Goal: Task Accomplishment & Management: Use online tool/utility

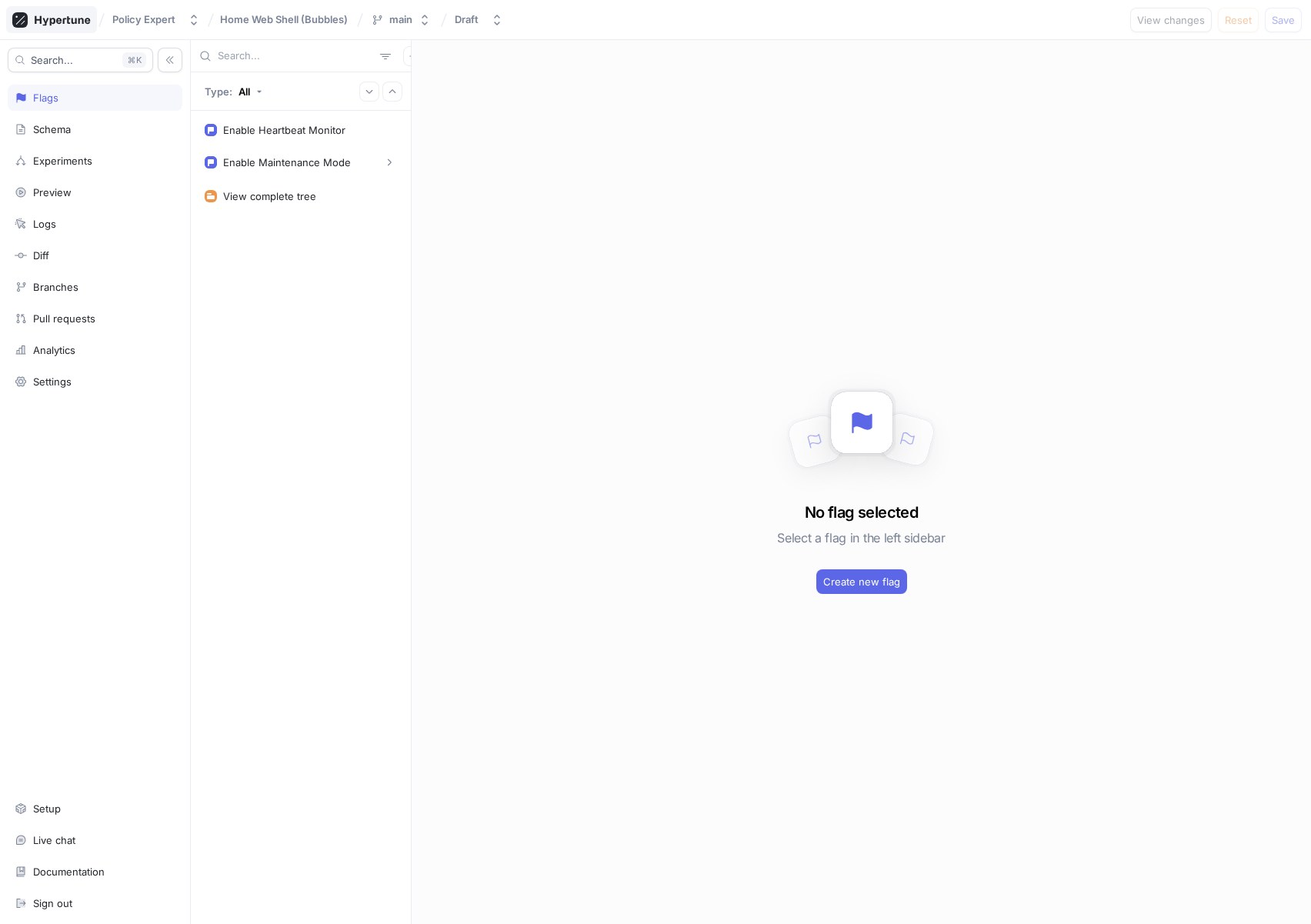
click at [43, 22] on icon at bounding box center [52, 20] width 78 height 16
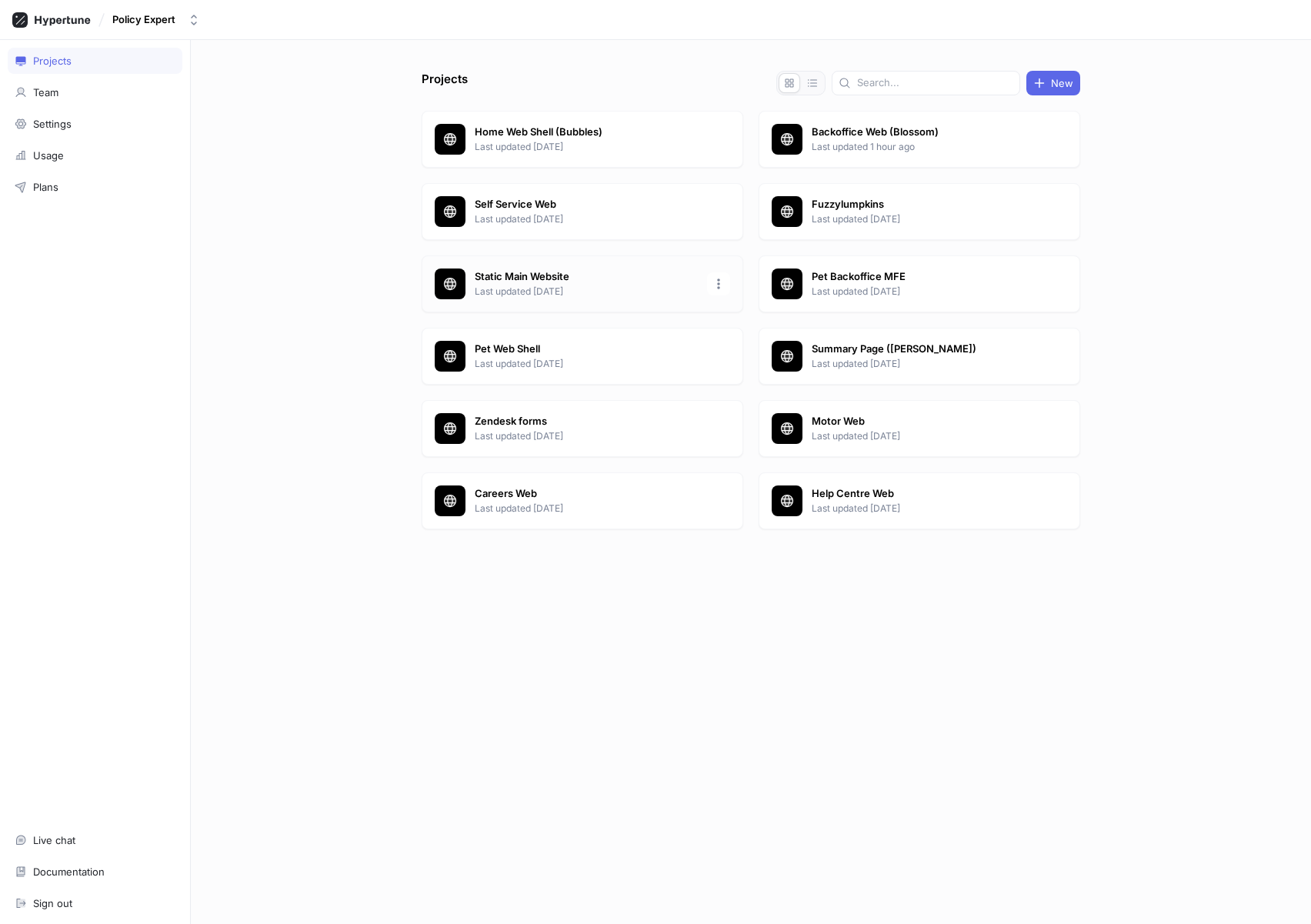
click at [595, 277] on p "Static Main Website" at bounding box center [586, 277] width 223 height 16
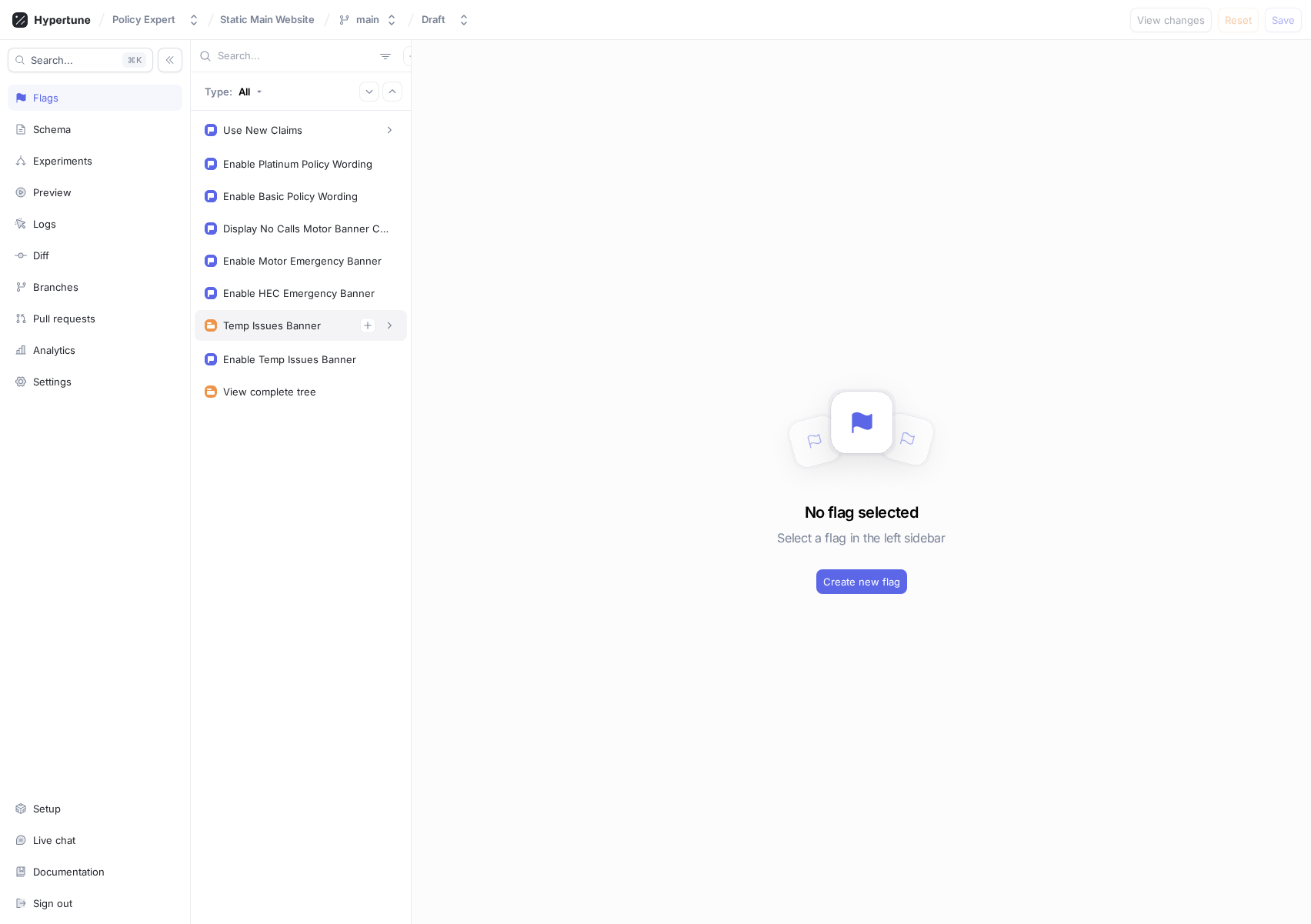
click at [302, 324] on div "Temp Issues Banner" at bounding box center [272, 325] width 98 height 13
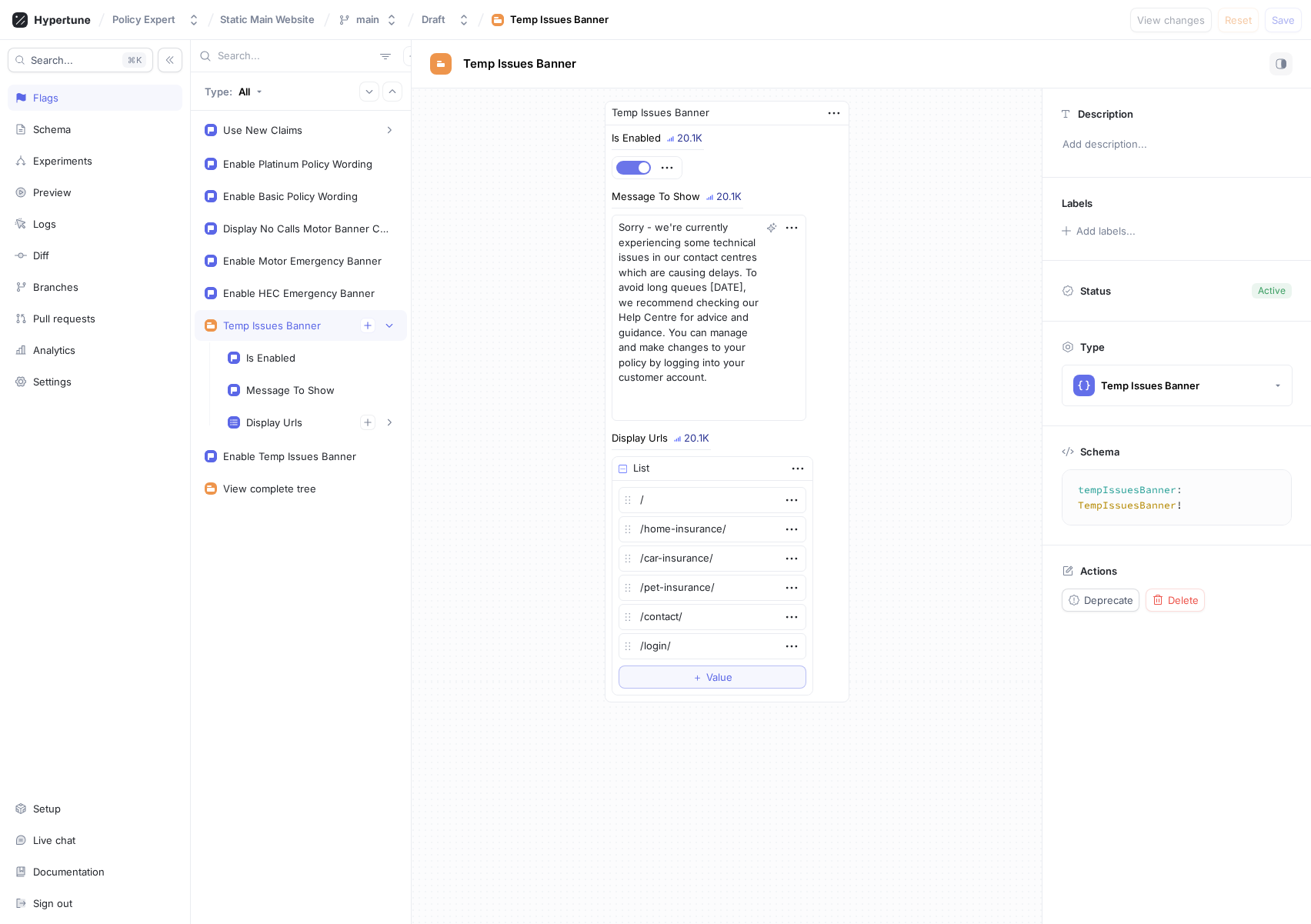
click at [621, 168] on button "button" at bounding box center [633, 168] width 34 height 14
click at [1291, 18] on span "Save" at bounding box center [1282, 20] width 23 height 9
type textarea "x"
click at [284, 359] on div "Is Enabled" at bounding box center [270, 358] width 49 height 13
type textarea "isEnabled: Boolean!"
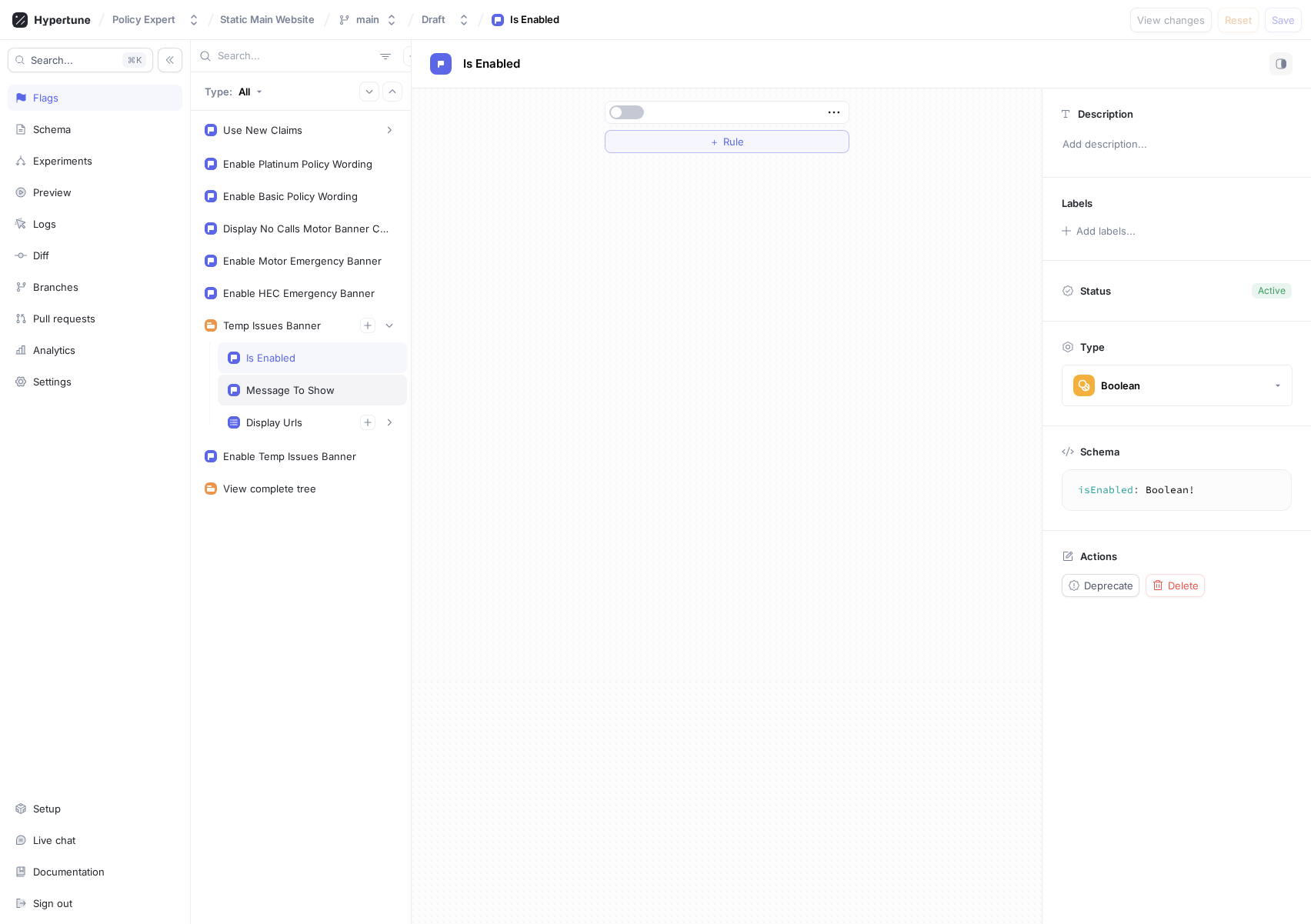
click at [307, 396] on div "Message To Show" at bounding box center [290, 390] width 89 height 13
type textarea "x"
type textarea "messageToShow: String!"
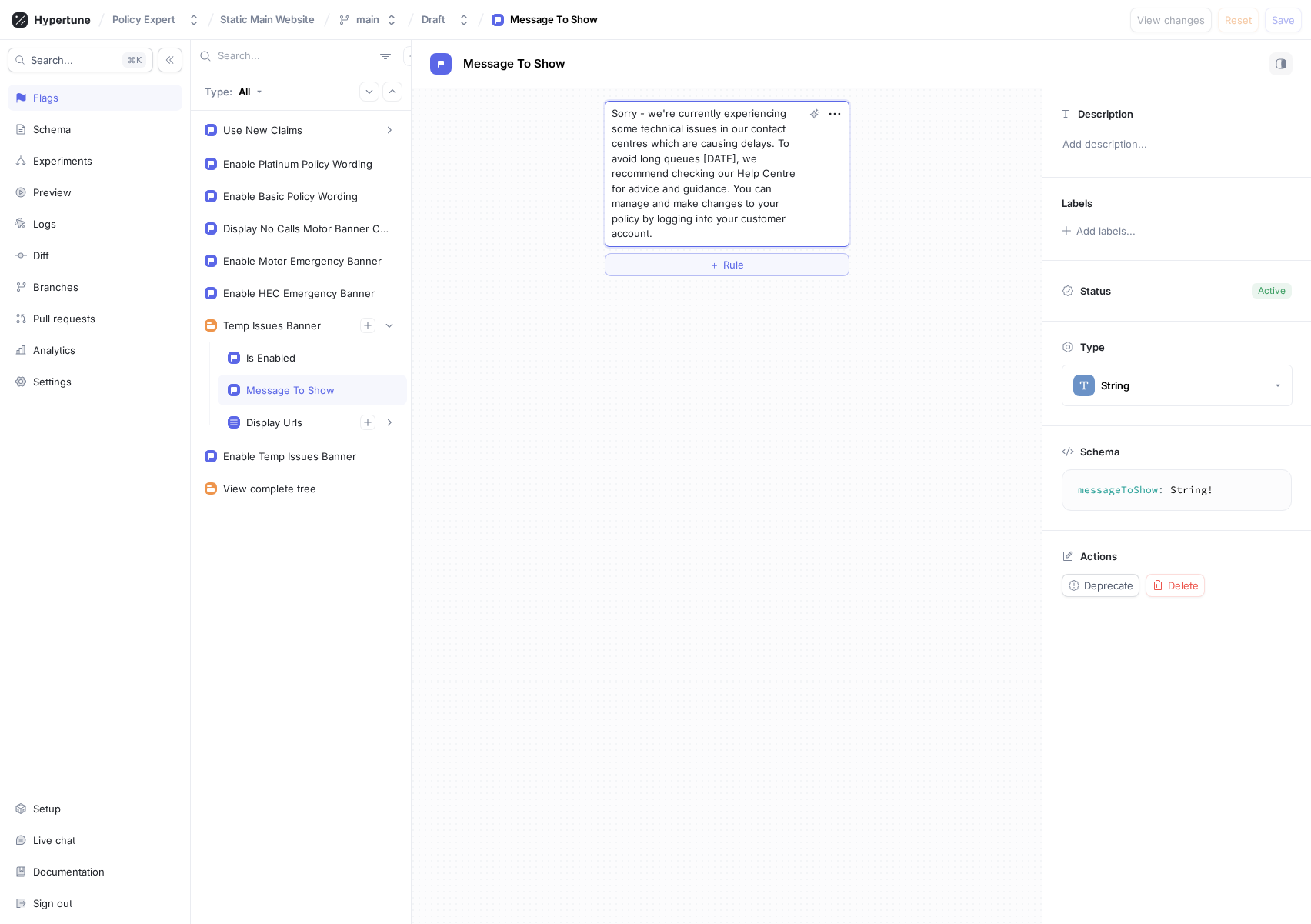
click at [711, 215] on textarea "Sorry - we're currently experiencing some technical issues in our contact centr…" at bounding box center [726, 174] width 244 height 146
type textarea "x"
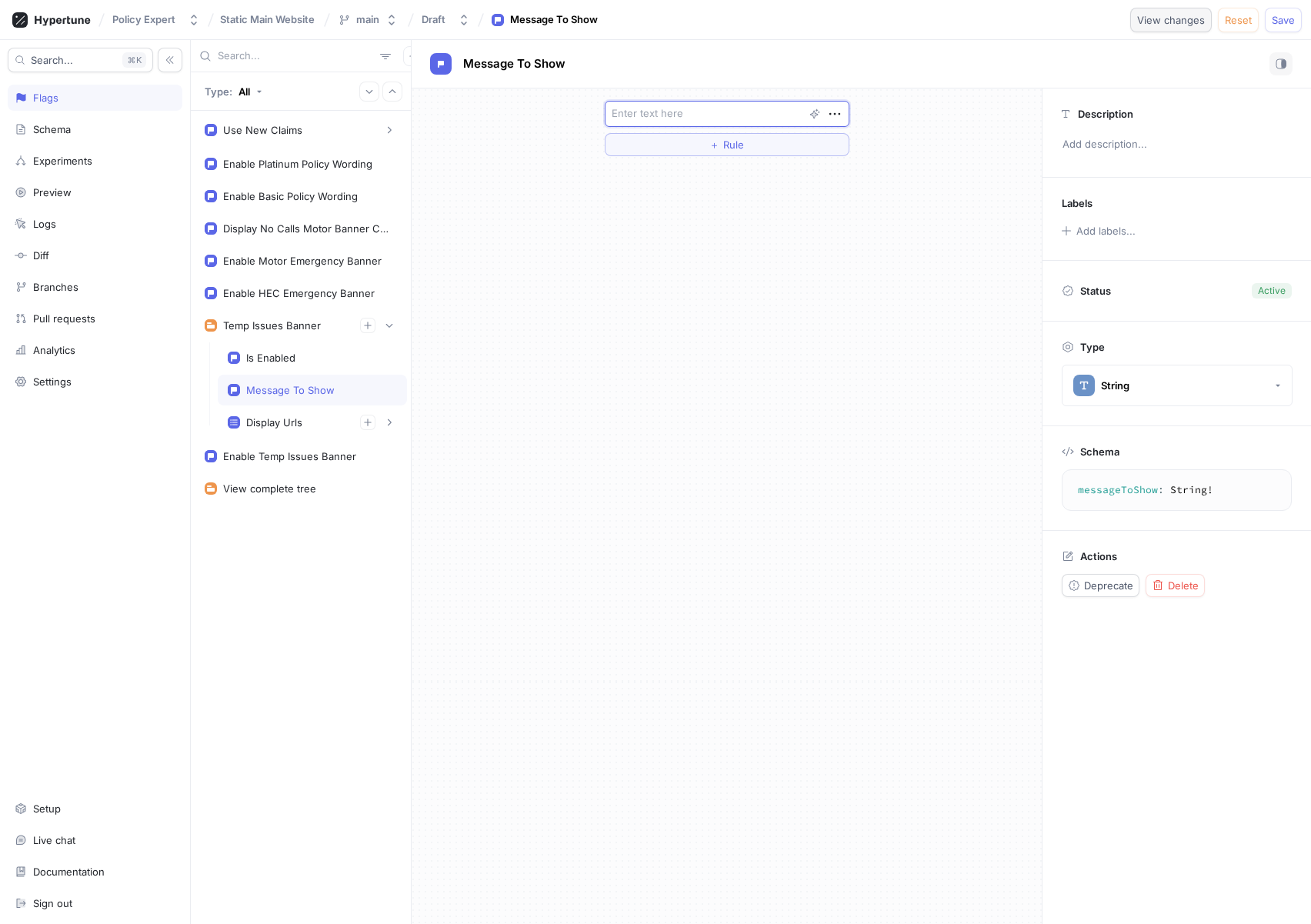
type textarea "x"
click at [1274, 20] on span "Save" at bounding box center [1282, 20] width 23 height 9
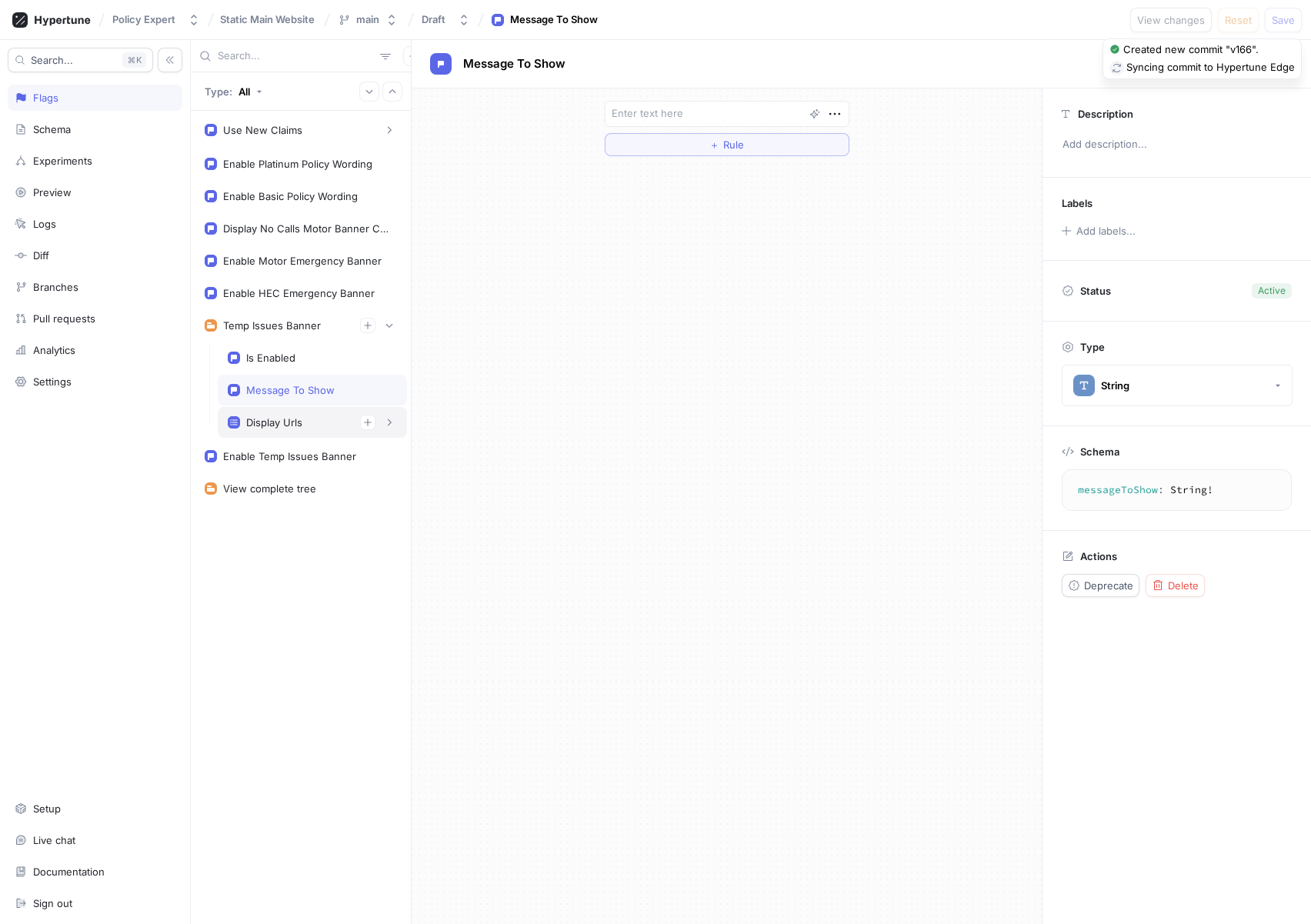
click at [281, 422] on div "Display Urls" at bounding box center [274, 422] width 56 height 13
type textarea "x"
type textarea "displayUrls: [String!]!"
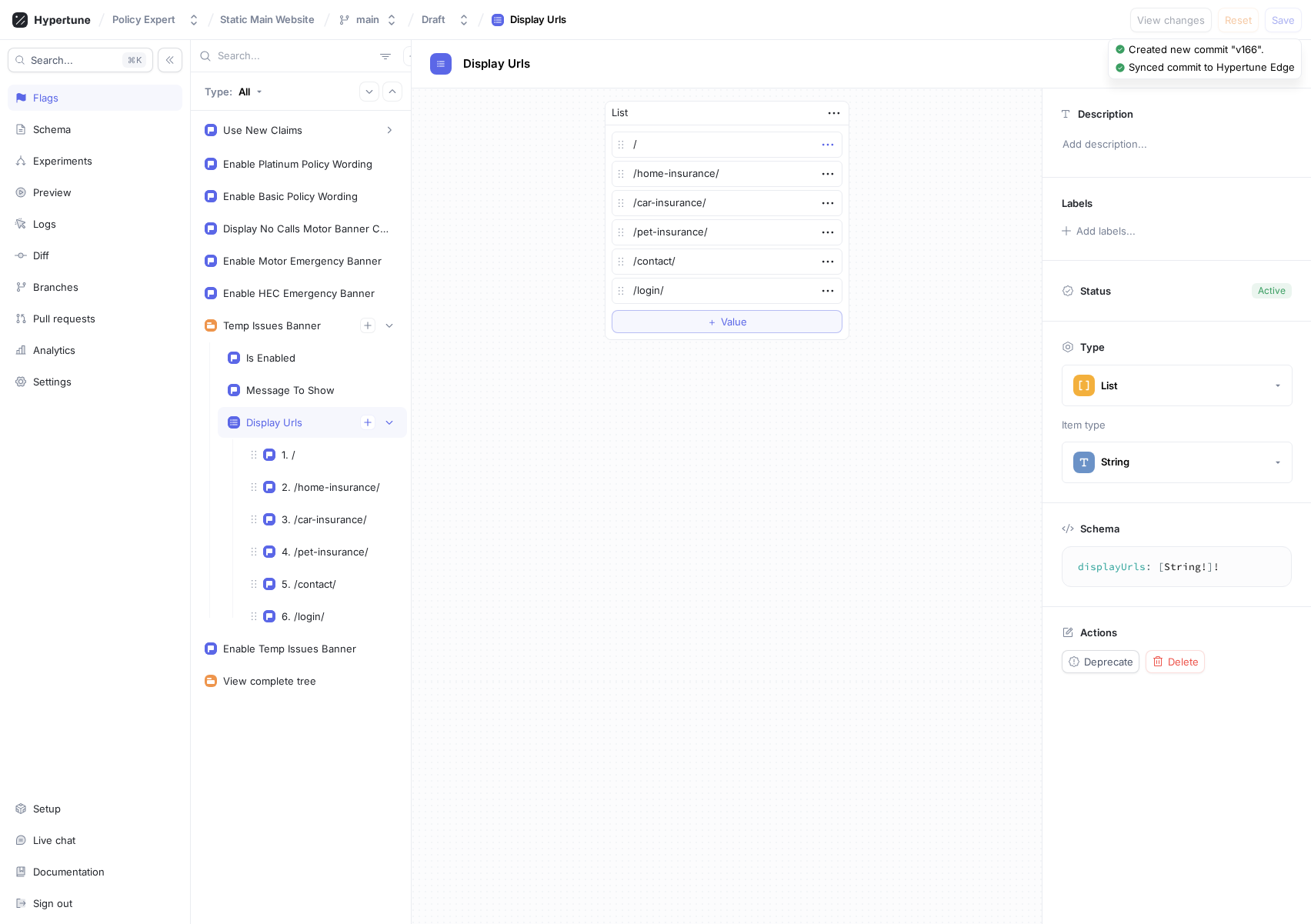
click at [825, 147] on icon "button" at bounding box center [828, 145] width 17 height 17
click at [853, 165] on p "Delete" at bounding box center [857, 173] width 31 height 16
click at [824, 144] on icon "button" at bounding box center [828, 145] width 17 height 17
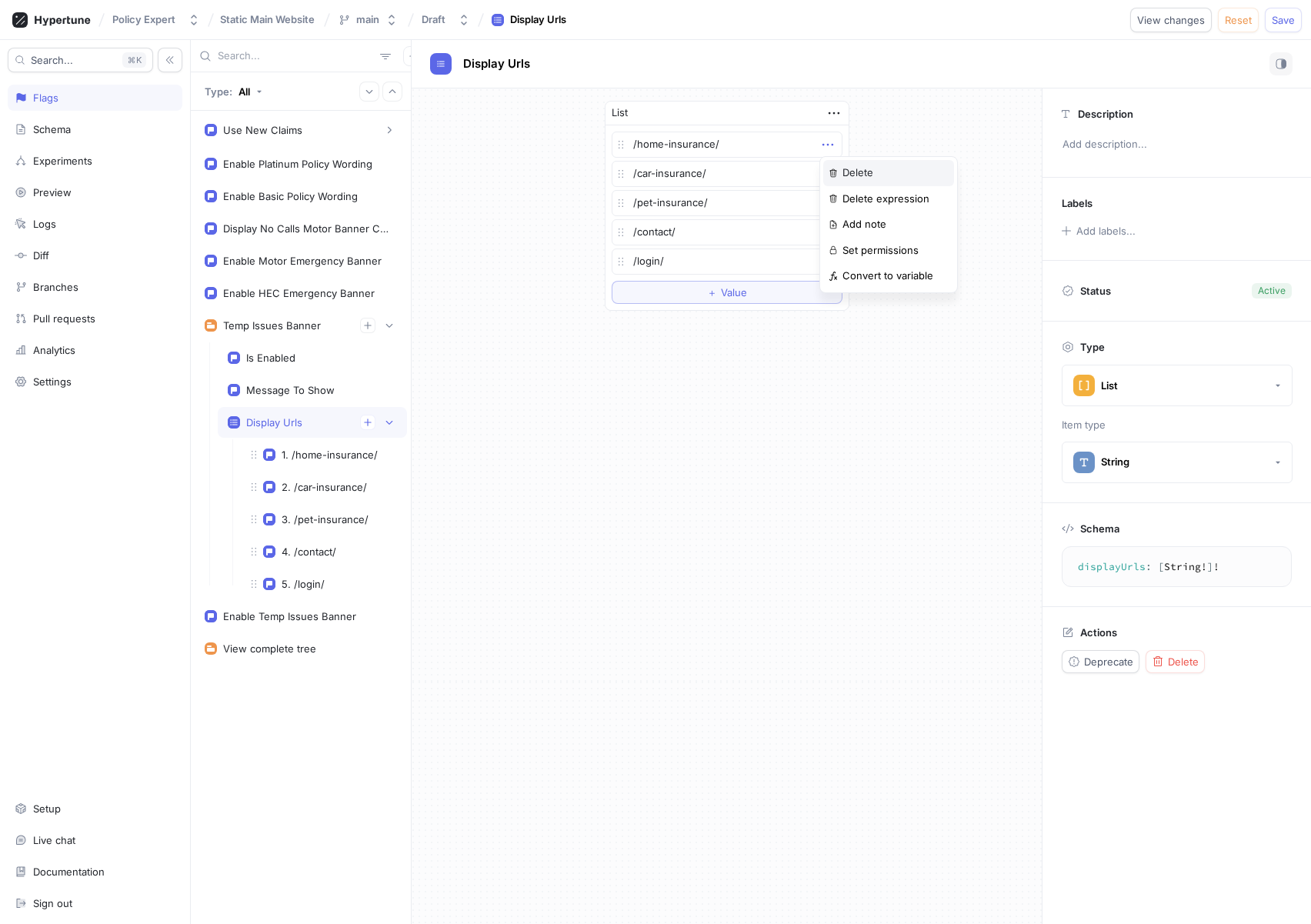
click at [843, 174] on p "Delete" at bounding box center [857, 173] width 31 height 16
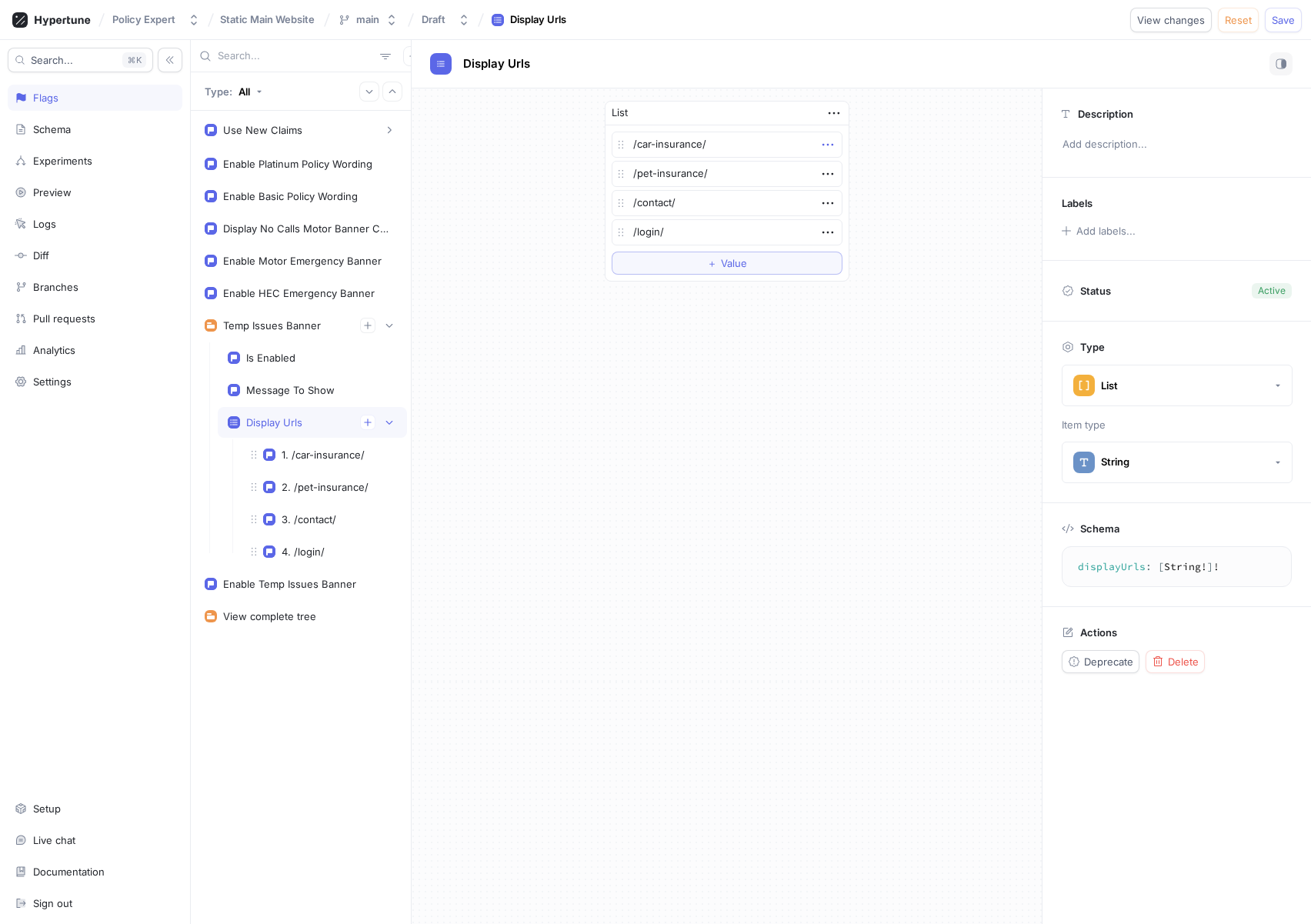
click at [821, 140] on icon "button" at bounding box center [828, 145] width 17 height 17
click at [847, 172] on p "Delete" at bounding box center [857, 173] width 31 height 16
click at [822, 143] on icon "button" at bounding box center [828, 145] width 17 height 17
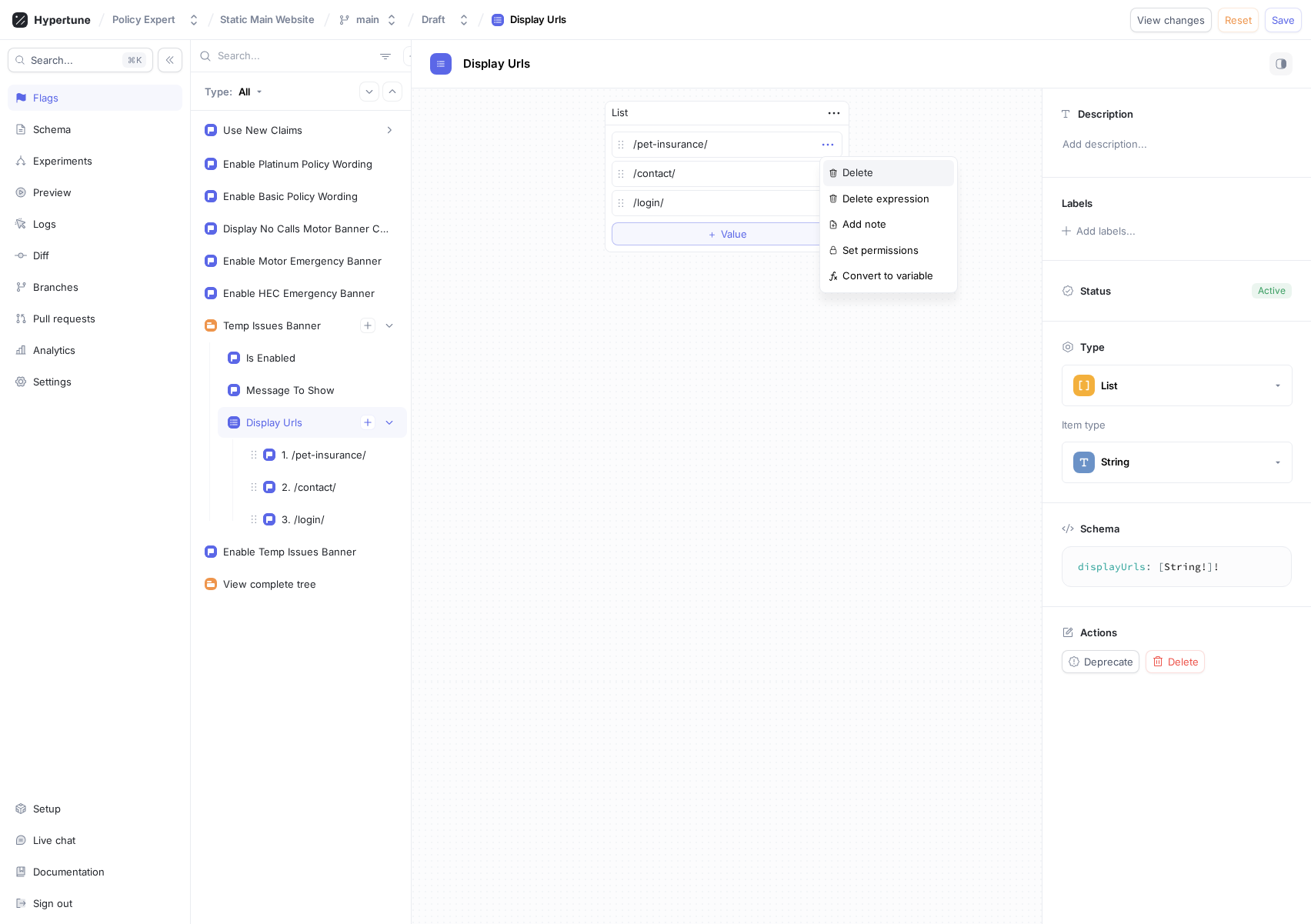
click at [842, 174] on p "Delete" at bounding box center [857, 173] width 31 height 16
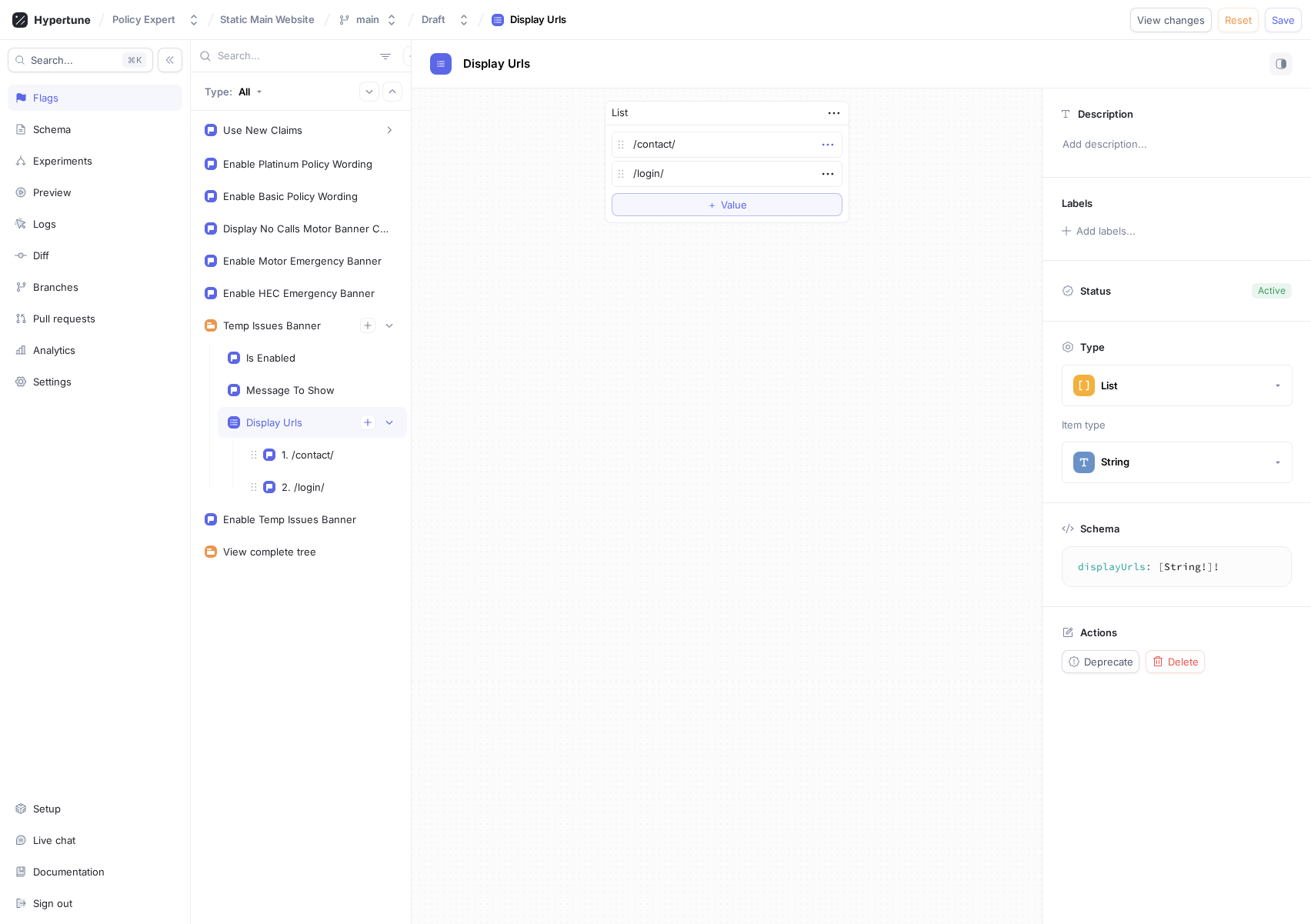
click at [820, 147] on icon "button" at bounding box center [828, 145] width 17 height 17
click at [854, 172] on p "Delete" at bounding box center [857, 173] width 31 height 16
click at [835, 148] on icon "button" at bounding box center [828, 145] width 17 height 17
click at [848, 177] on p "Delete" at bounding box center [857, 173] width 31 height 16
click at [1280, 21] on span "Save" at bounding box center [1282, 20] width 23 height 9
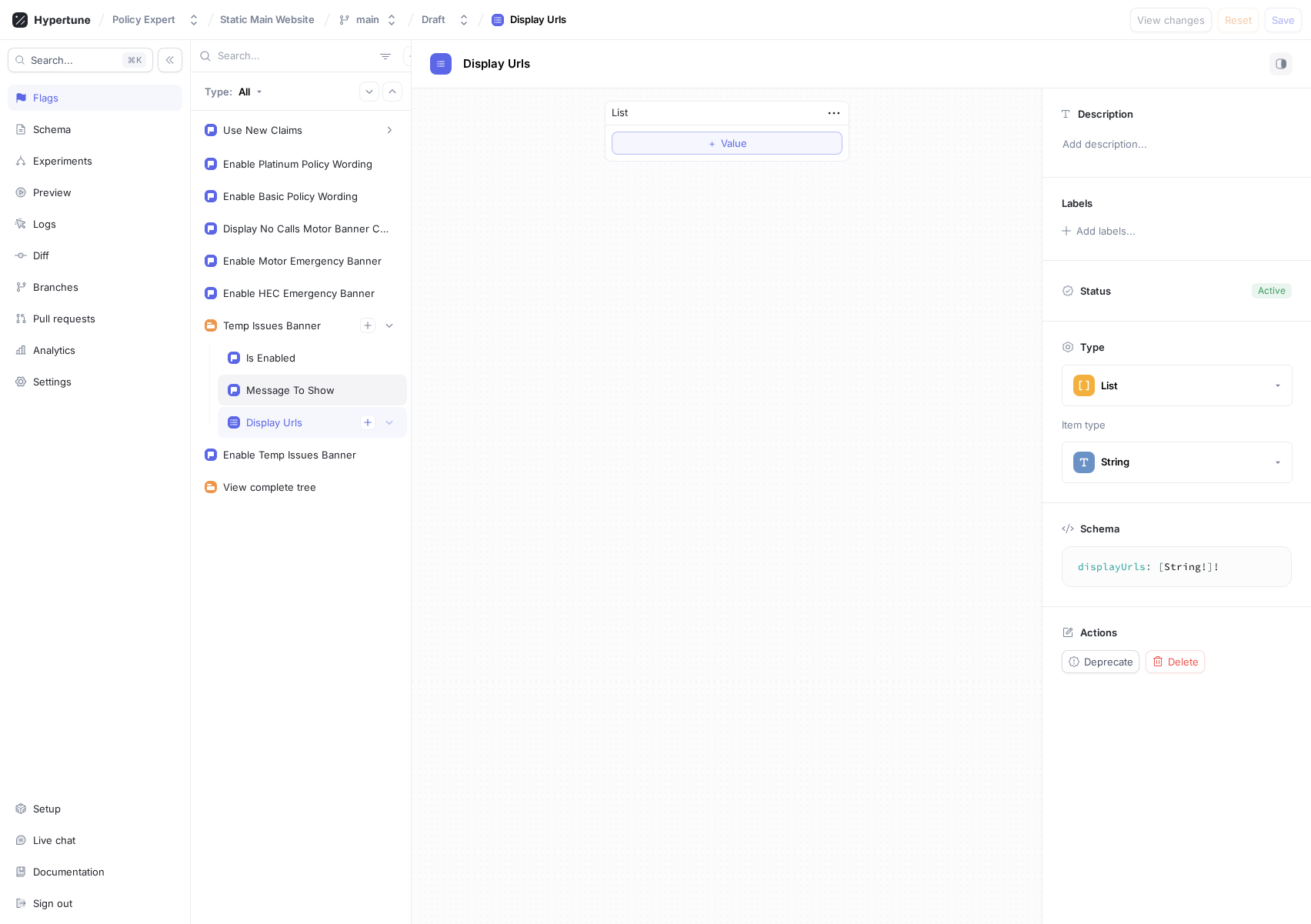
click at [297, 396] on div "Message To Show" at bounding box center [290, 390] width 89 height 13
type textarea "x"
type textarea "messageToShow: String!"
type textarea "x"
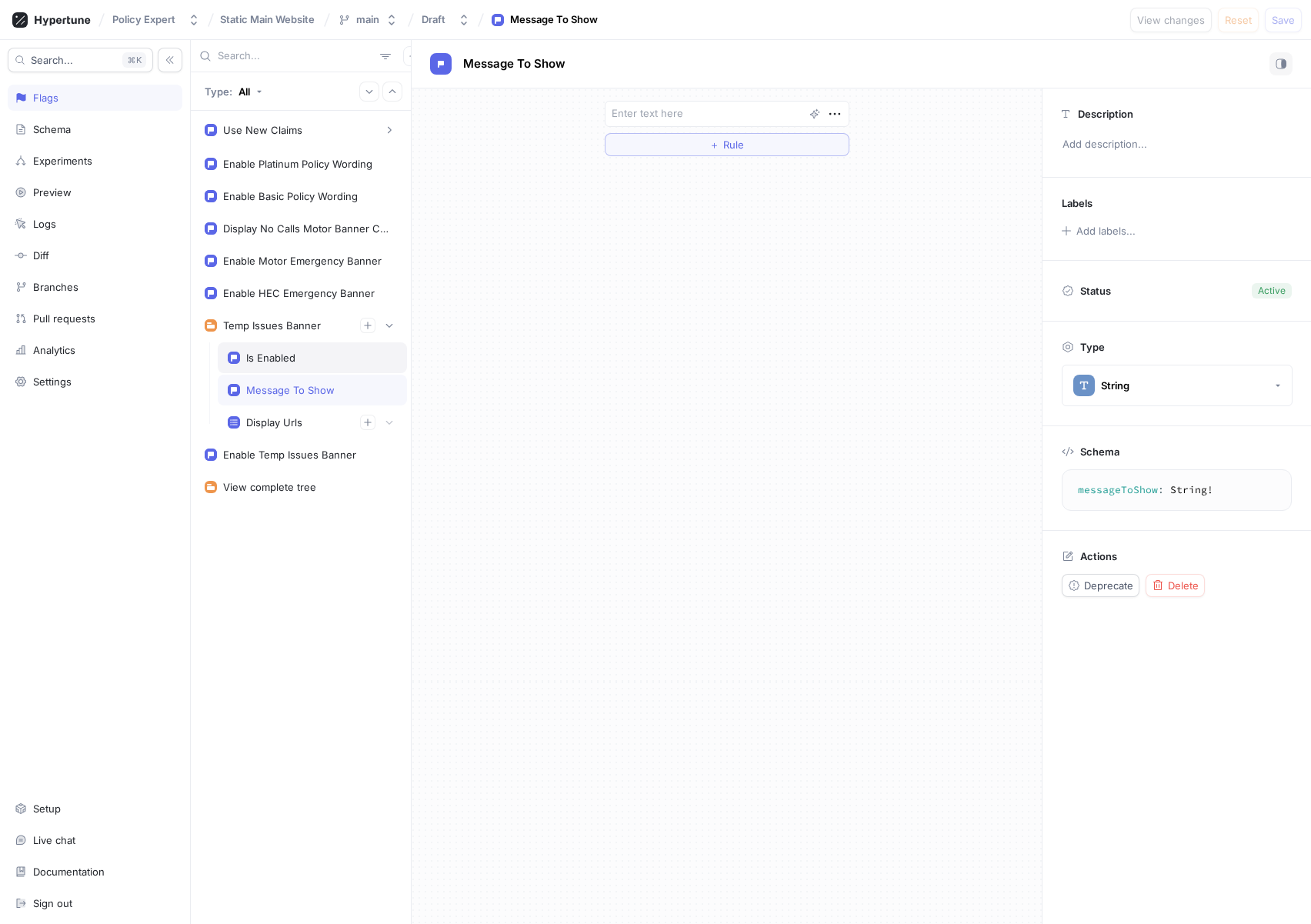
click at [283, 351] on div "Is Enabled" at bounding box center [312, 357] width 189 height 31
click at [288, 295] on div "Enable HEC Emergency Banner" at bounding box center [299, 293] width 151 height 13
type textarea "enableHECEmergencyBanner: Boolean!"
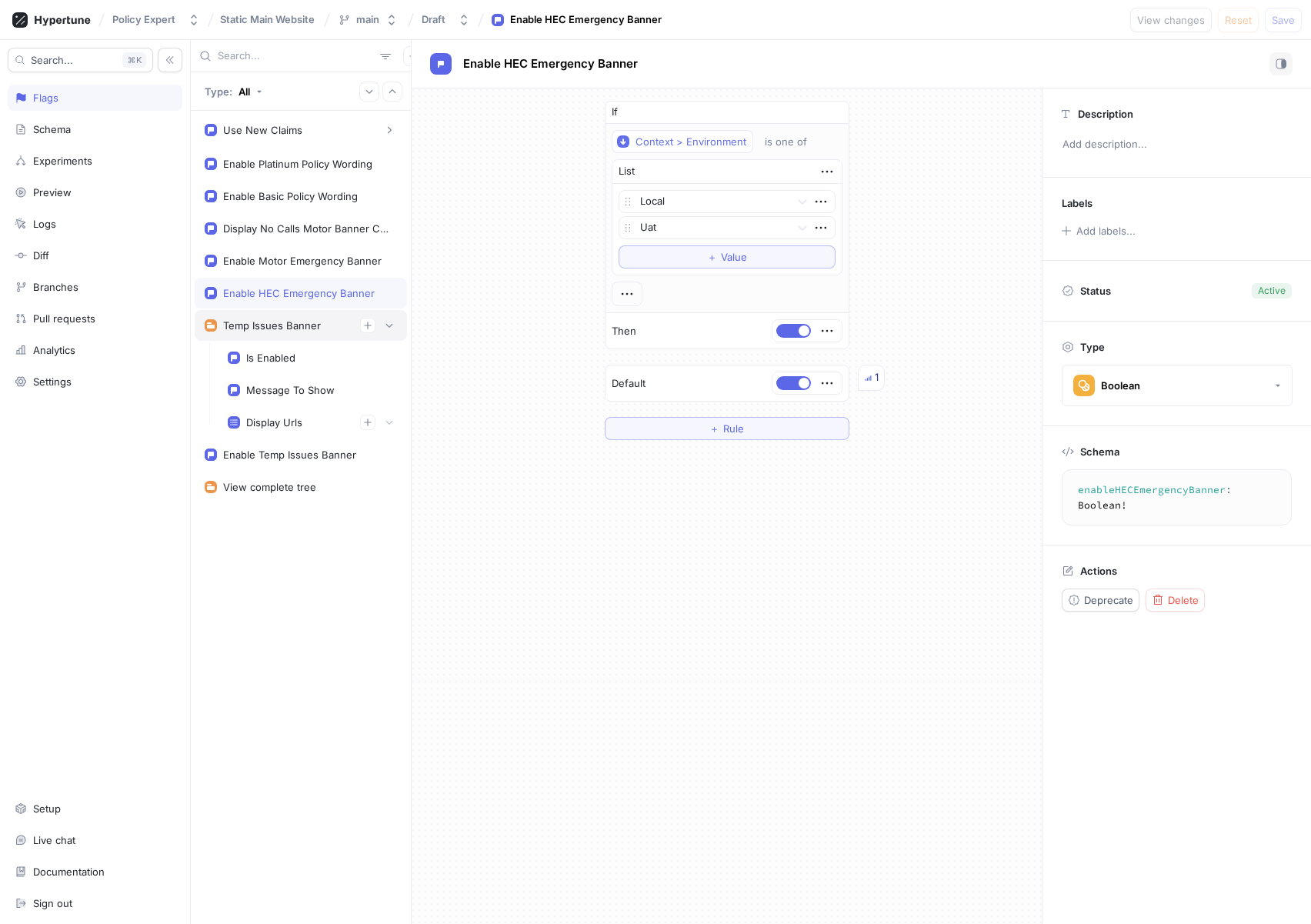
click at [270, 332] on div "Temp Issues Banner" at bounding box center [300, 325] width 192 height 16
type textarea "x"
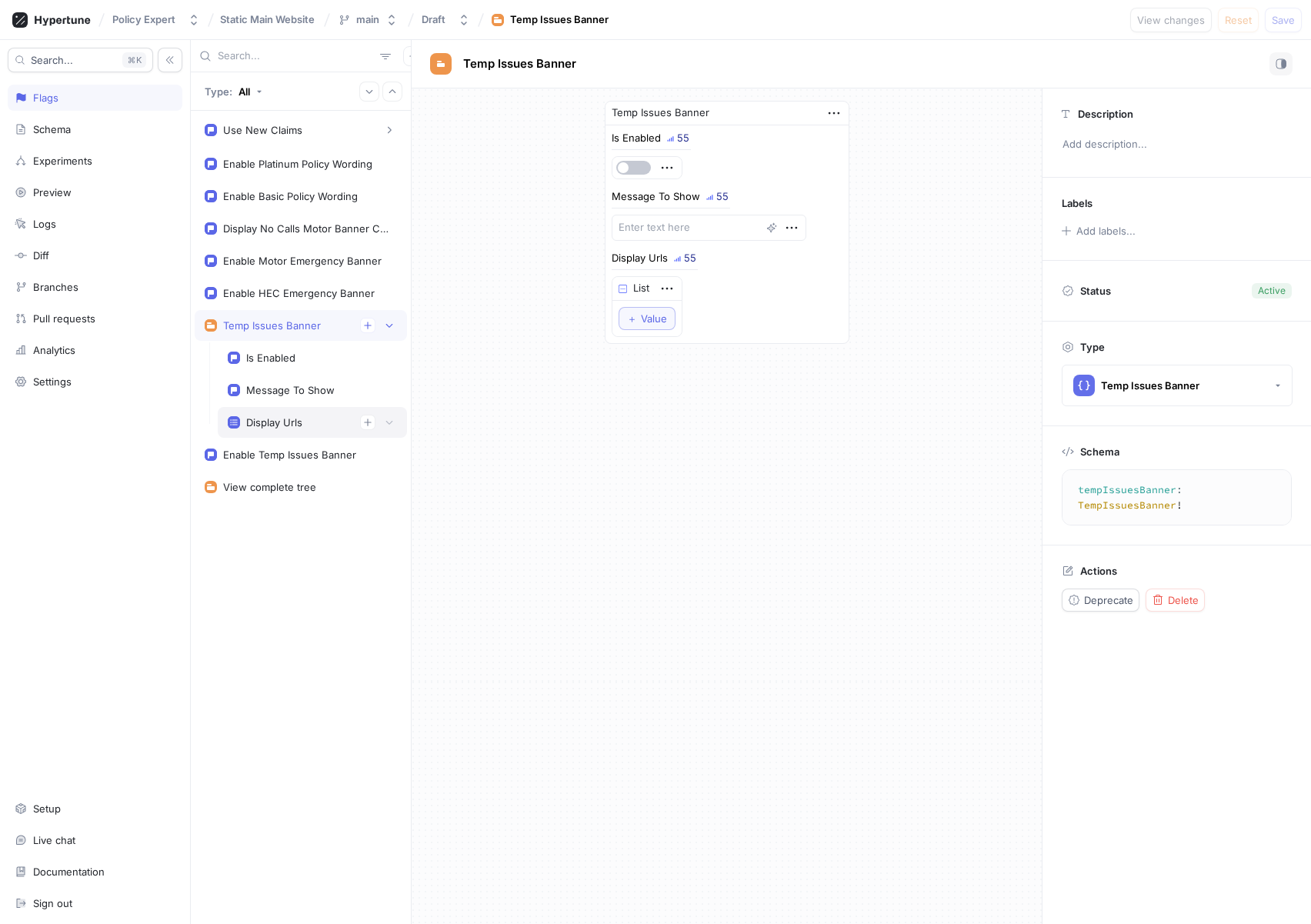
click at [281, 409] on div "Display Urls" at bounding box center [312, 422] width 189 height 31
type textarea "displayUrls: [String!]!"
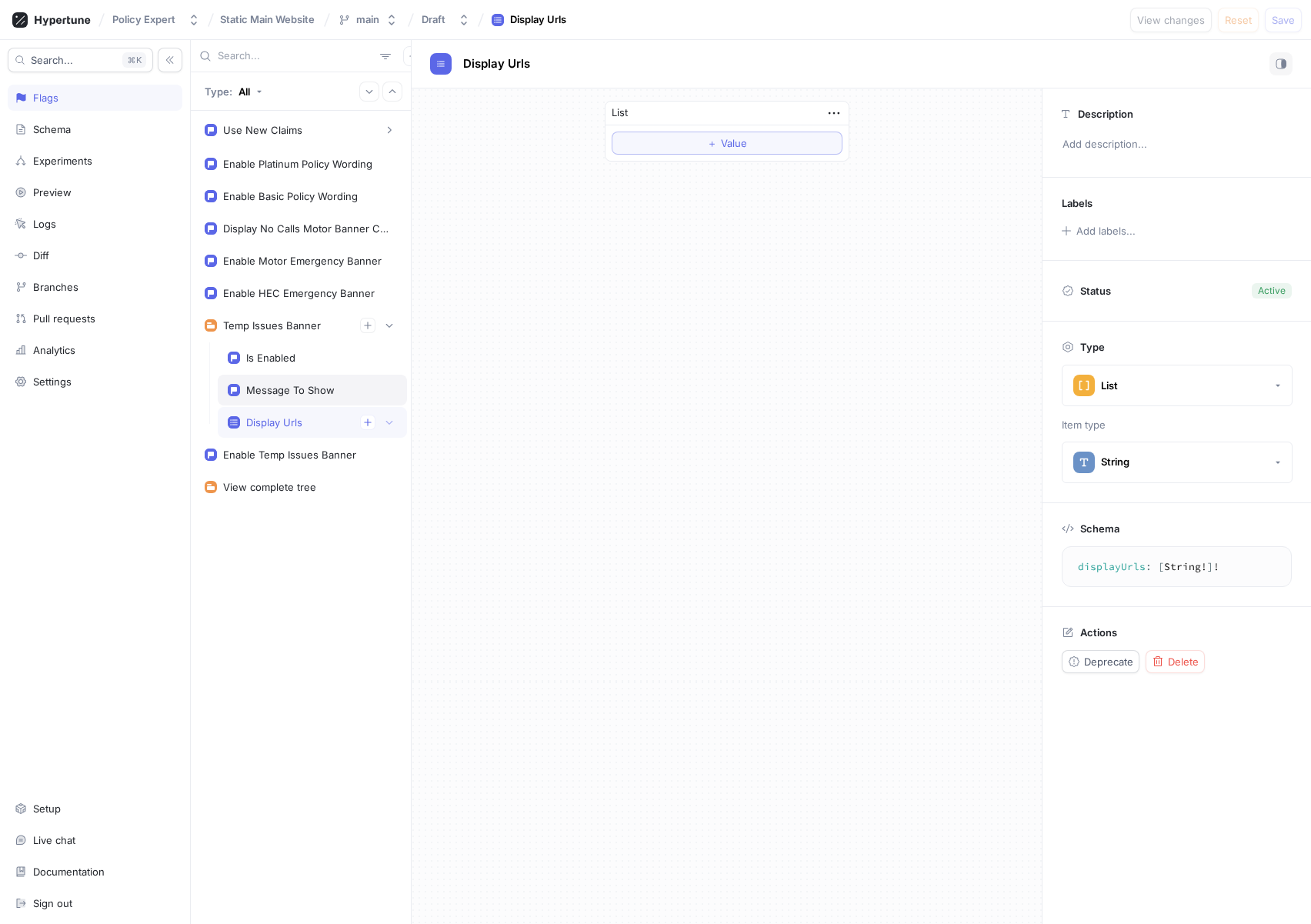
click at [292, 389] on div "Message To Show" at bounding box center [290, 390] width 89 height 13
type textarea "x"
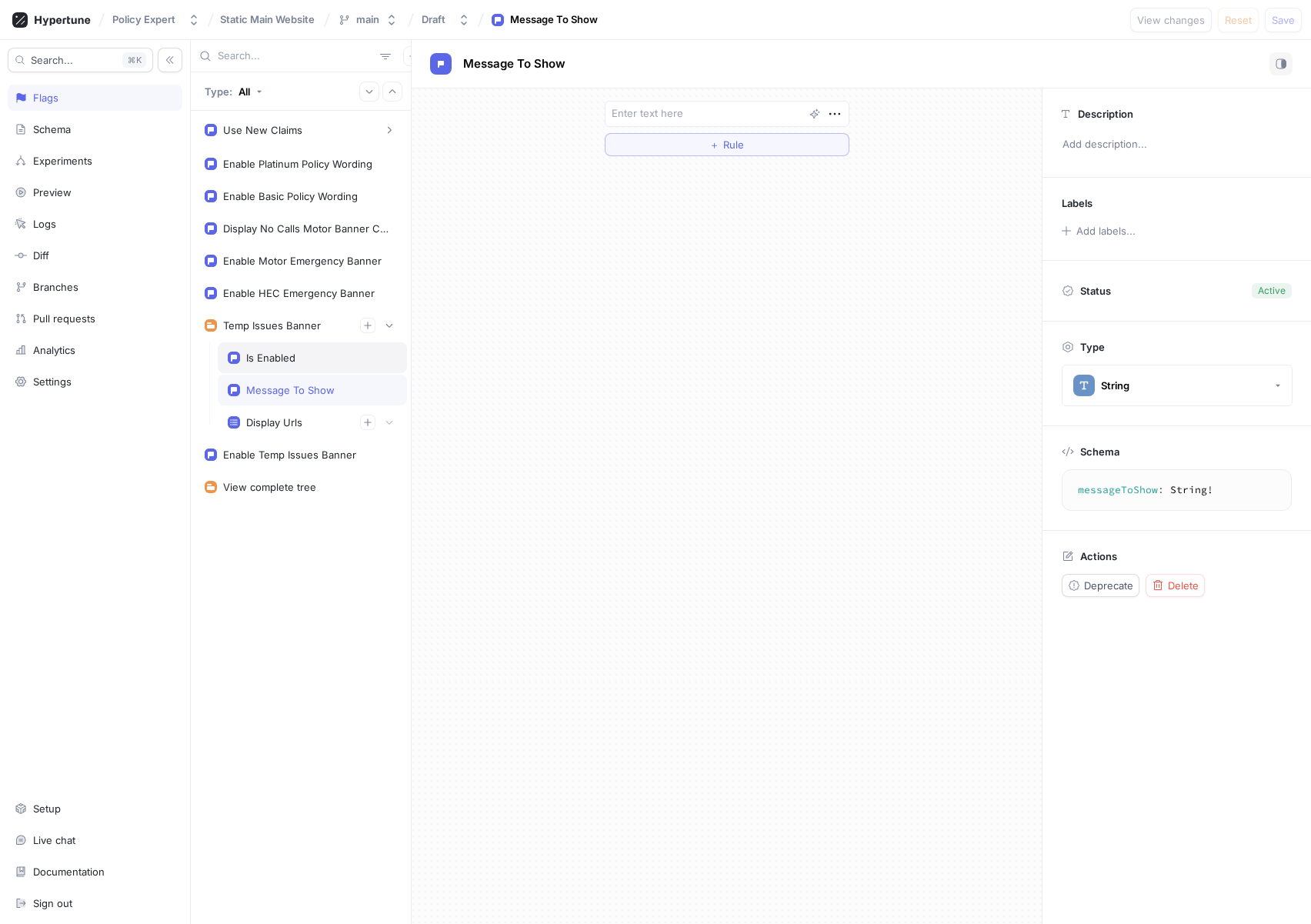
click at [300, 352] on div "Is Enabled" at bounding box center [313, 358] width 169 height 13
click at [296, 424] on div "Display Urls" at bounding box center [274, 422] width 56 height 13
type textarea "displayUrls: [String!]!"
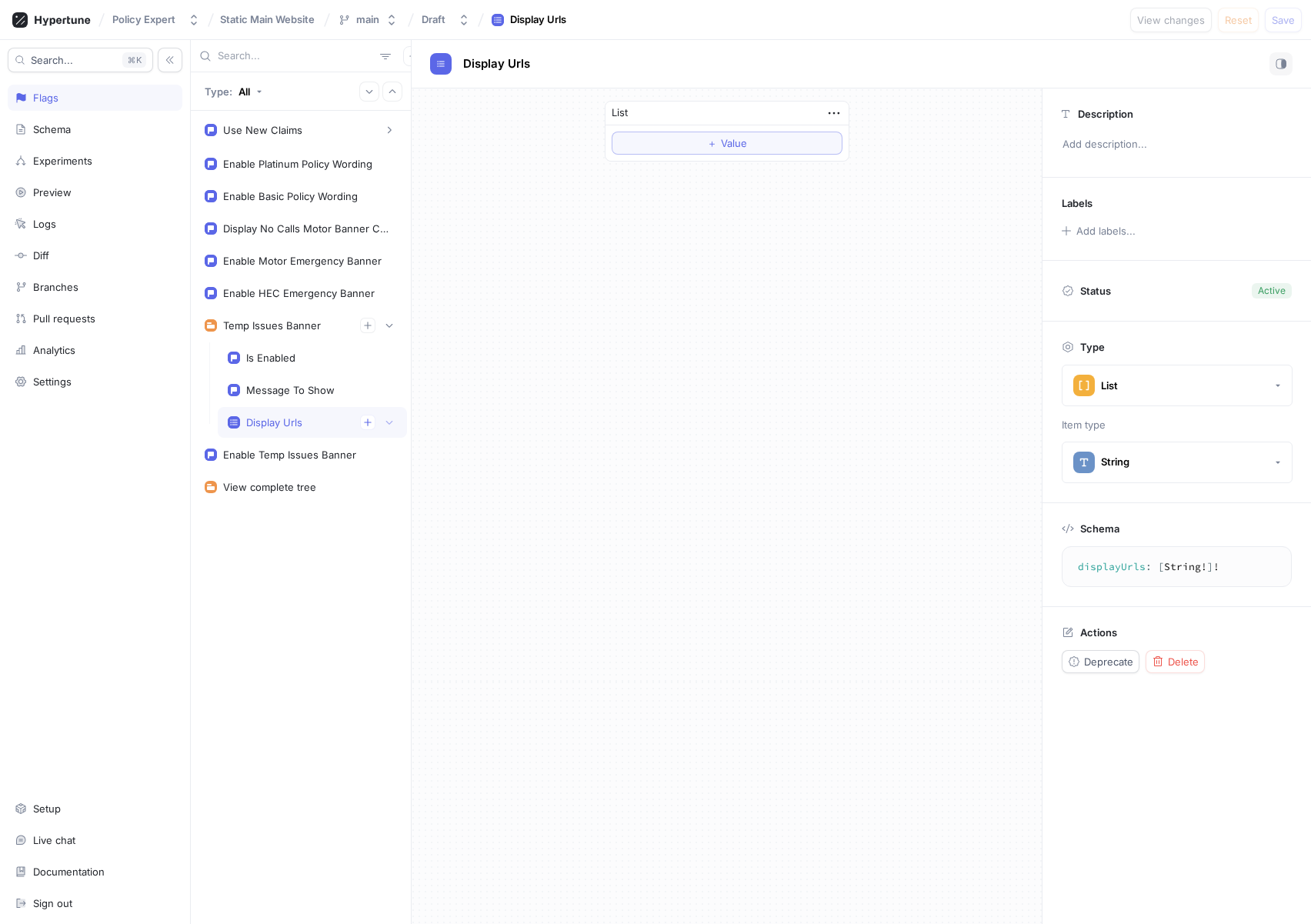
click at [729, 379] on div "List ＋ Value" at bounding box center [726, 506] width 630 height 835
click at [752, 147] on button "＋ Value" at bounding box center [726, 143] width 230 height 23
click at [667, 308] on div "List To pick up a draggable item, press the space bar. While dragging, use the …" at bounding box center [726, 506] width 630 height 835
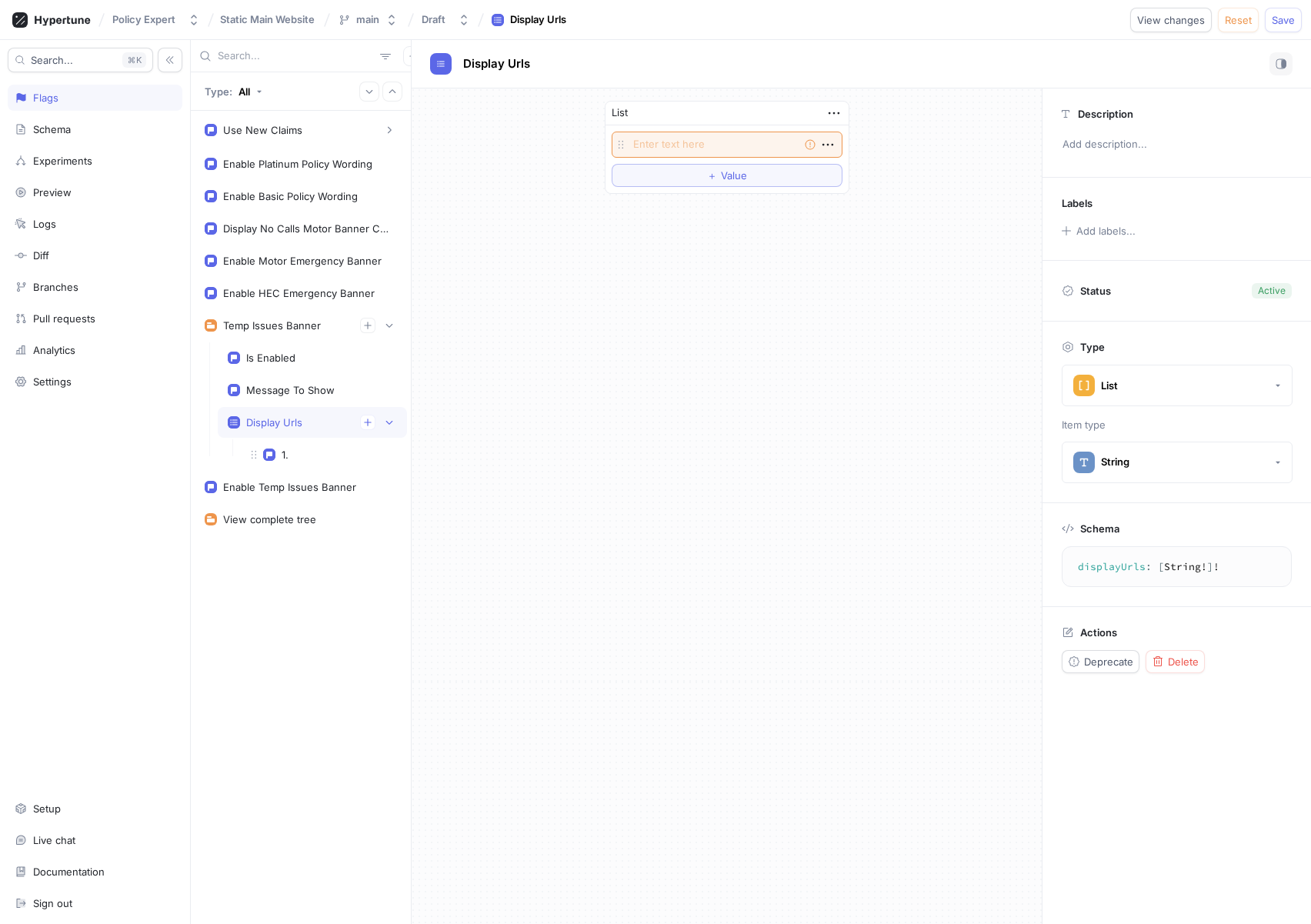
type textarea "x"
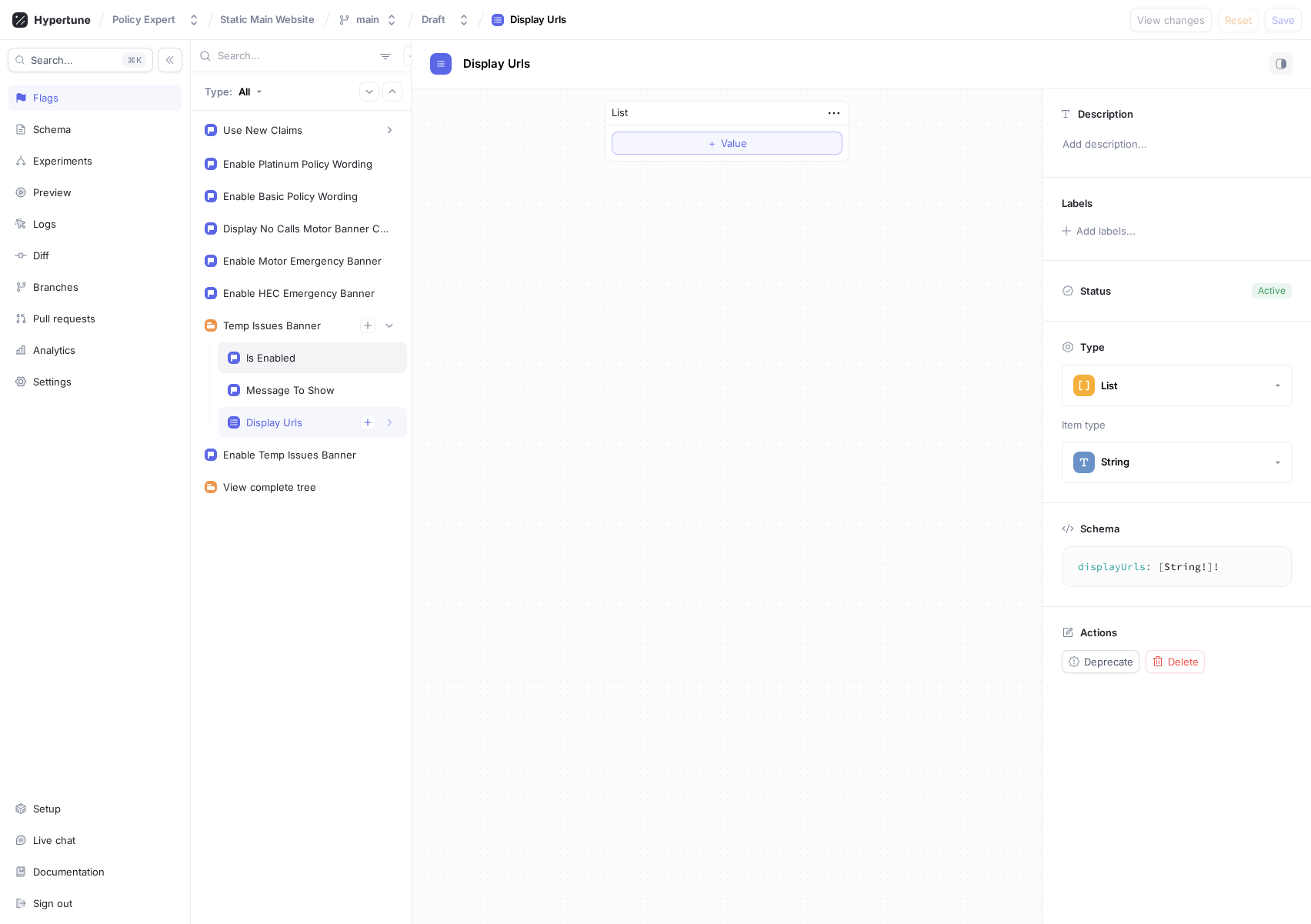
click at [279, 357] on div "Is Enabled" at bounding box center [270, 358] width 49 height 13
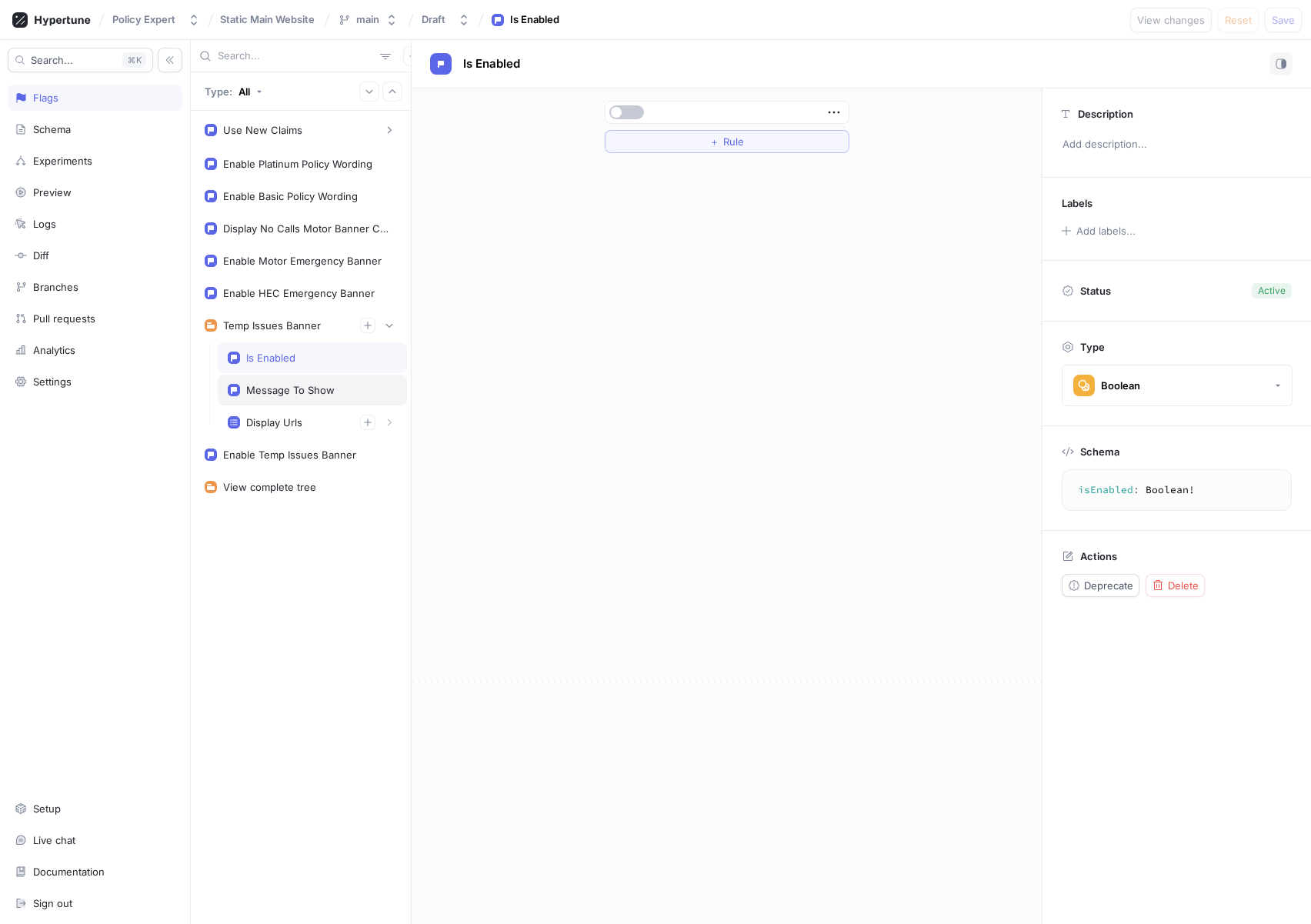
click at [277, 383] on div "Message To Show" at bounding box center [312, 390] width 189 height 31
type textarea "messageToShow: String!"
type textarea "x"
click at [277, 412] on div "Display Urls" at bounding box center [312, 422] width 189 height 31
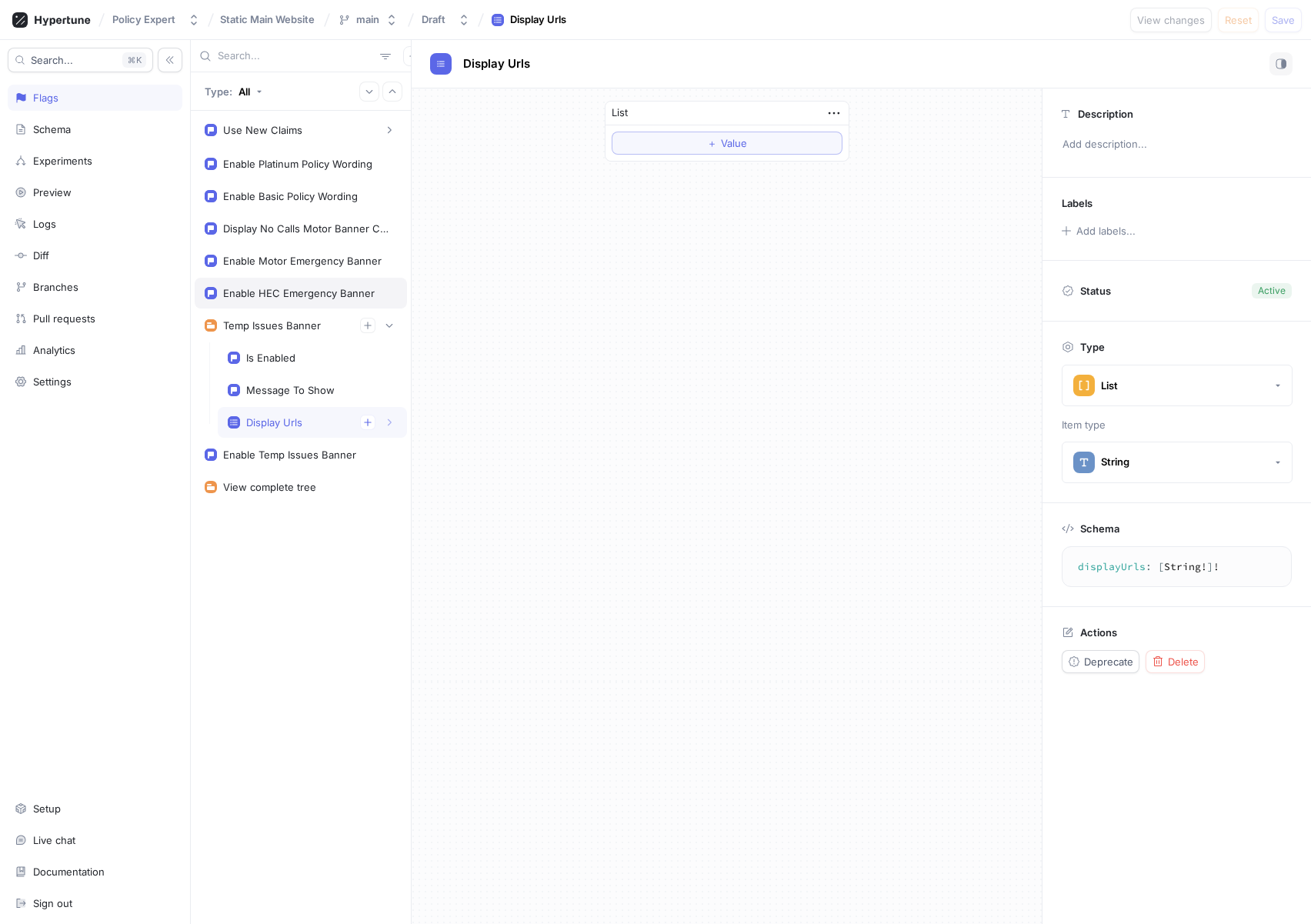
click at [251, 303] on div "Enable HEC Emergency Banner" at bounding box center [300, 292] width 212 height 31
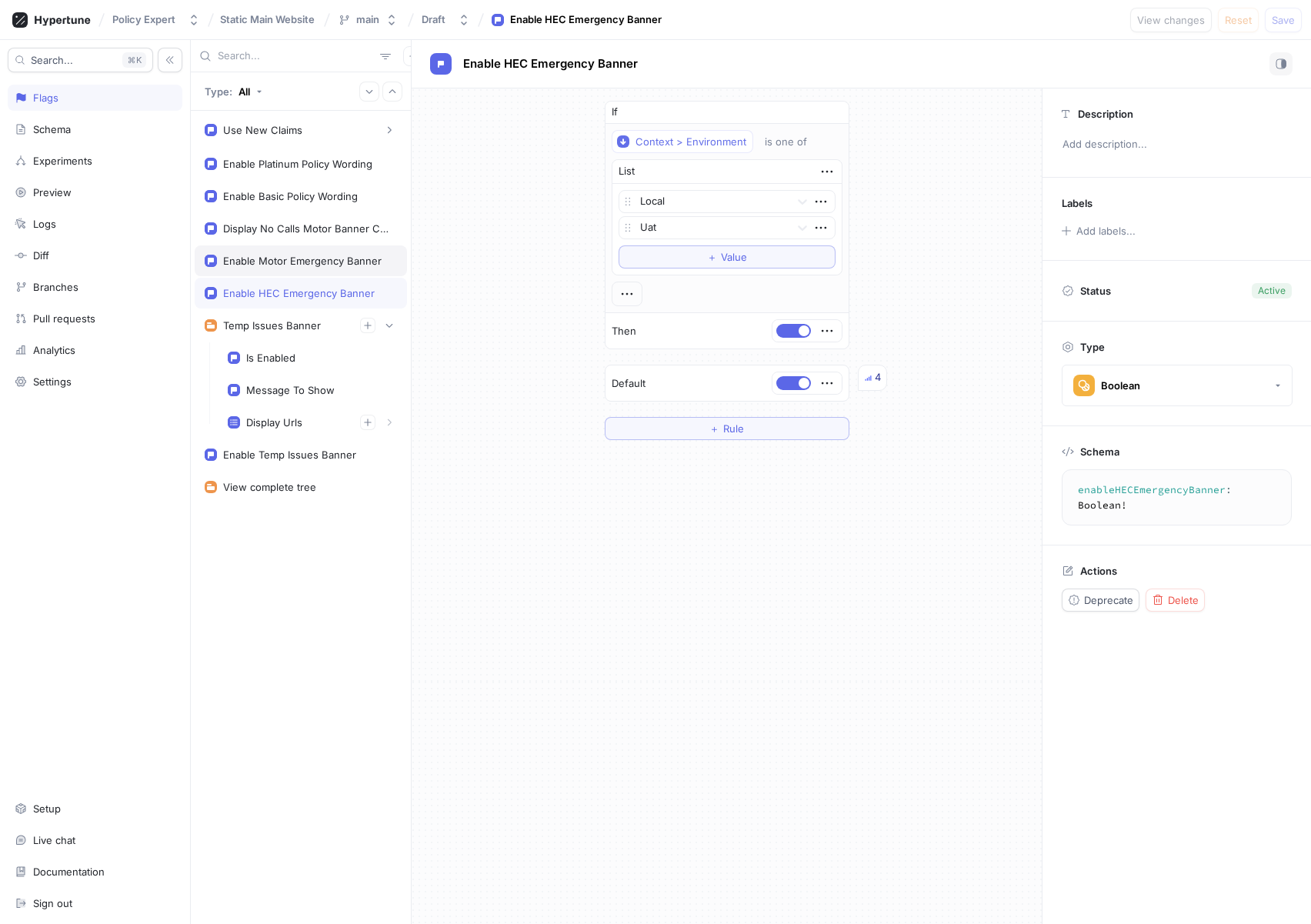
click at [267, 268] on div "Enable Motor Emergency Banner" at bounding box center [300, 260] width 212 height 31
click at [271, 223] on div "Display No Calls Motor Banner Content" at bounding box center [307, 229] width 168 height 13
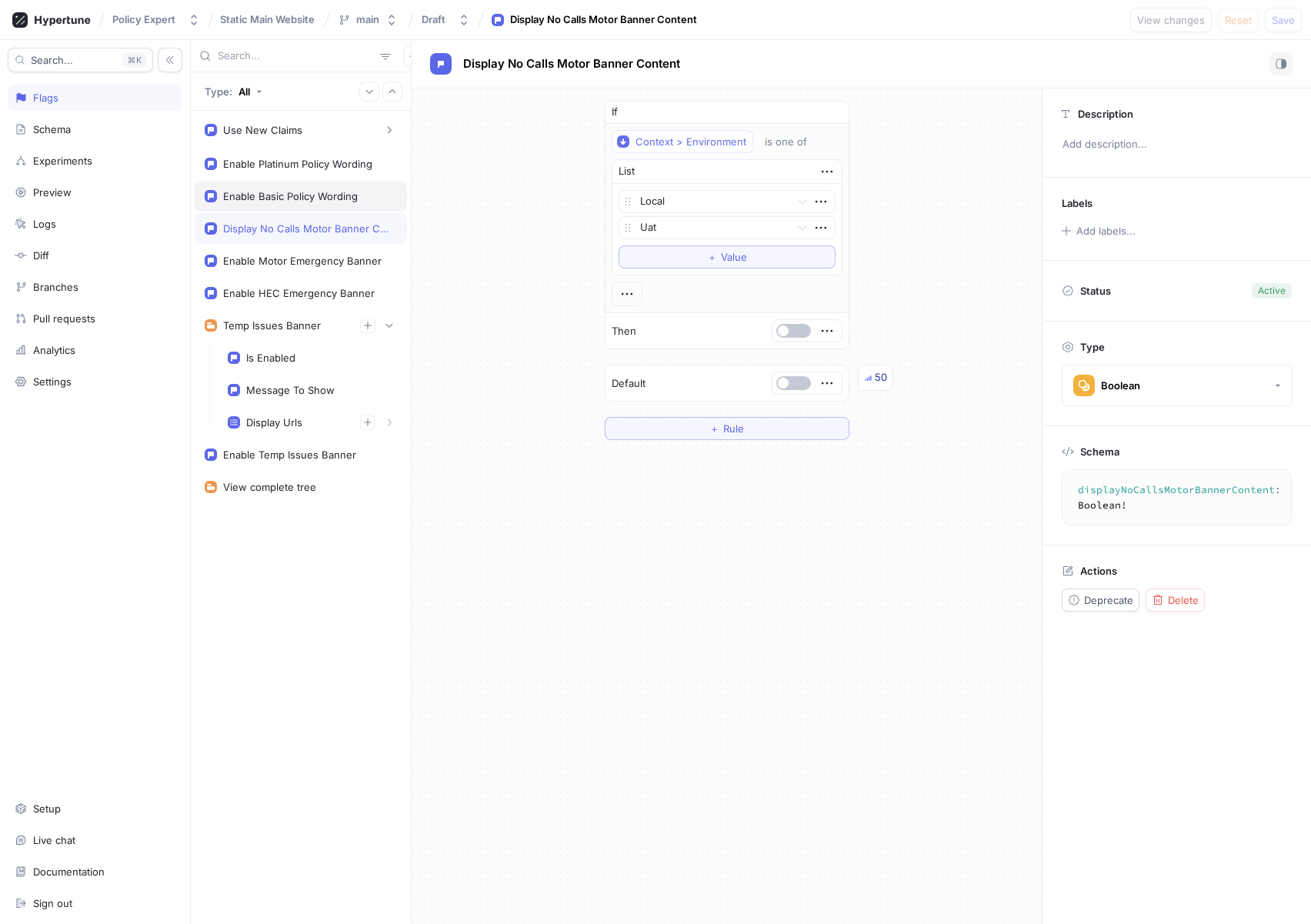
click at [262, 196] on div "Enable Basic Policy Wording" at bounding box center [291, 196] width 135 height 13
click at [257, 165] on div "Enable Platinum Policy Wording" at bounding box center [298, 164] width 149 height 13
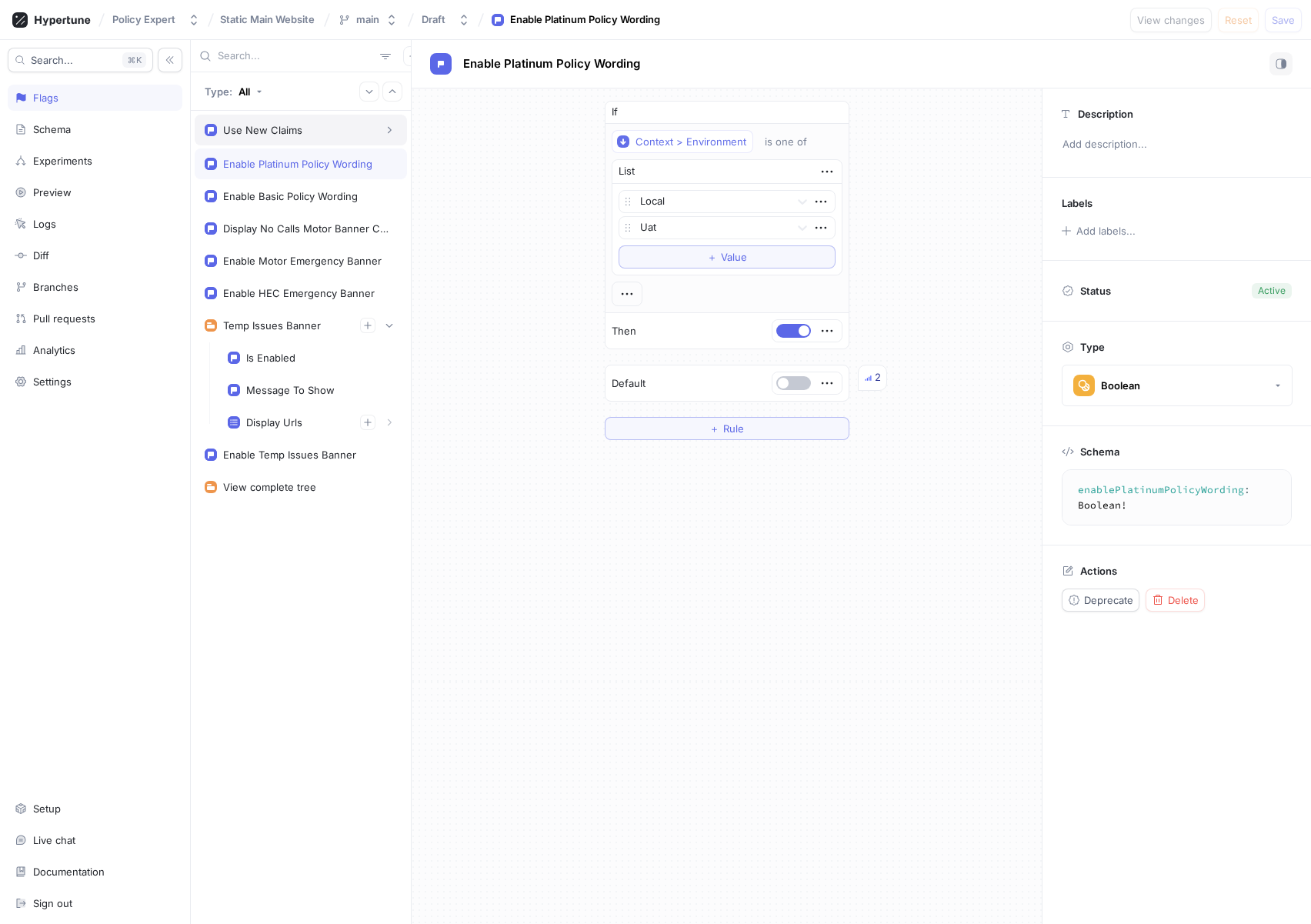
click at [260, 129] on div "Use New Claims" at bounding box center [263, 130] width 79 height 13
type textarea "useNewClaims: Boolean!"
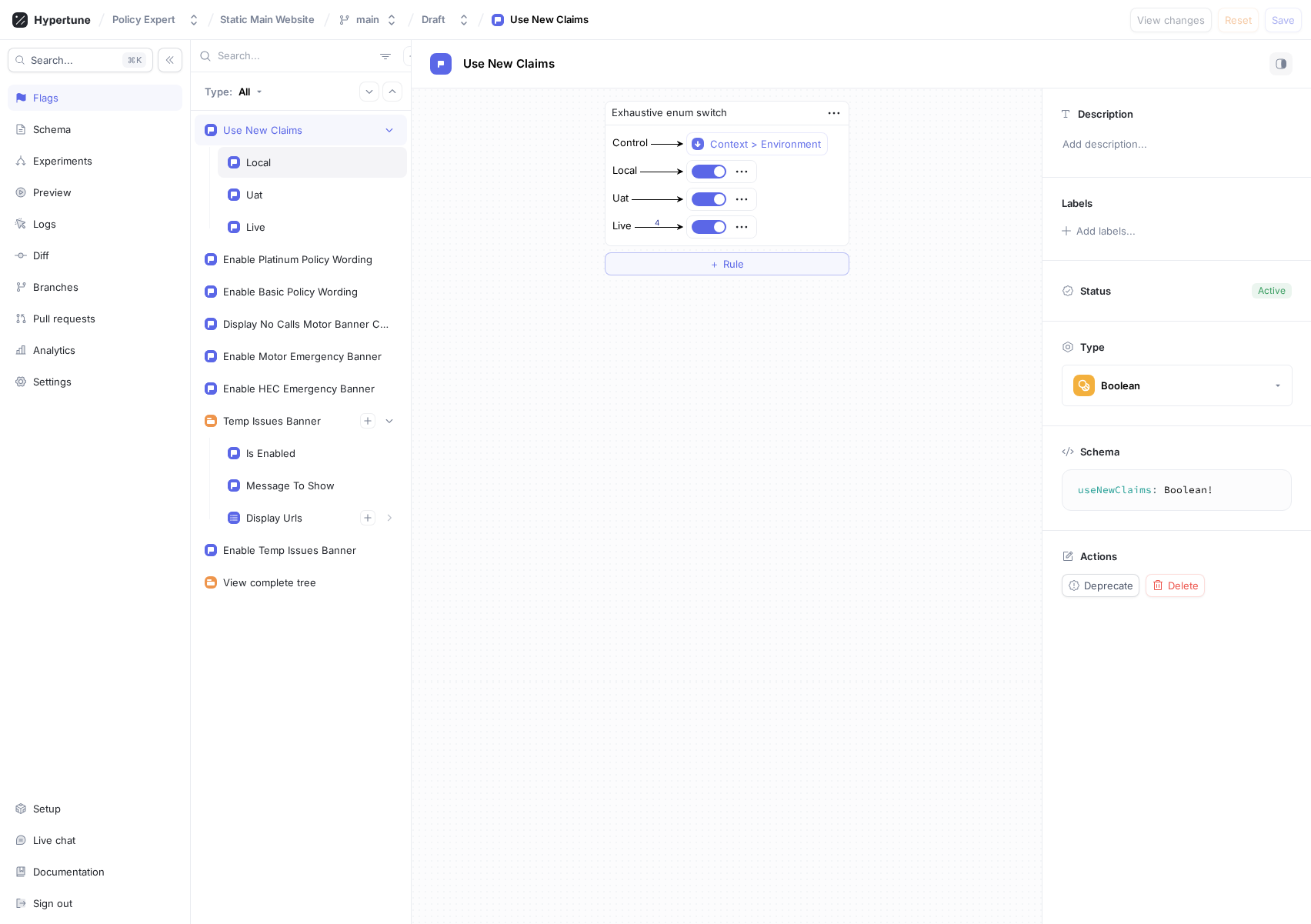
click at [259, 161] on div "Local" at bounding box center [258, 162] width 24 height 13
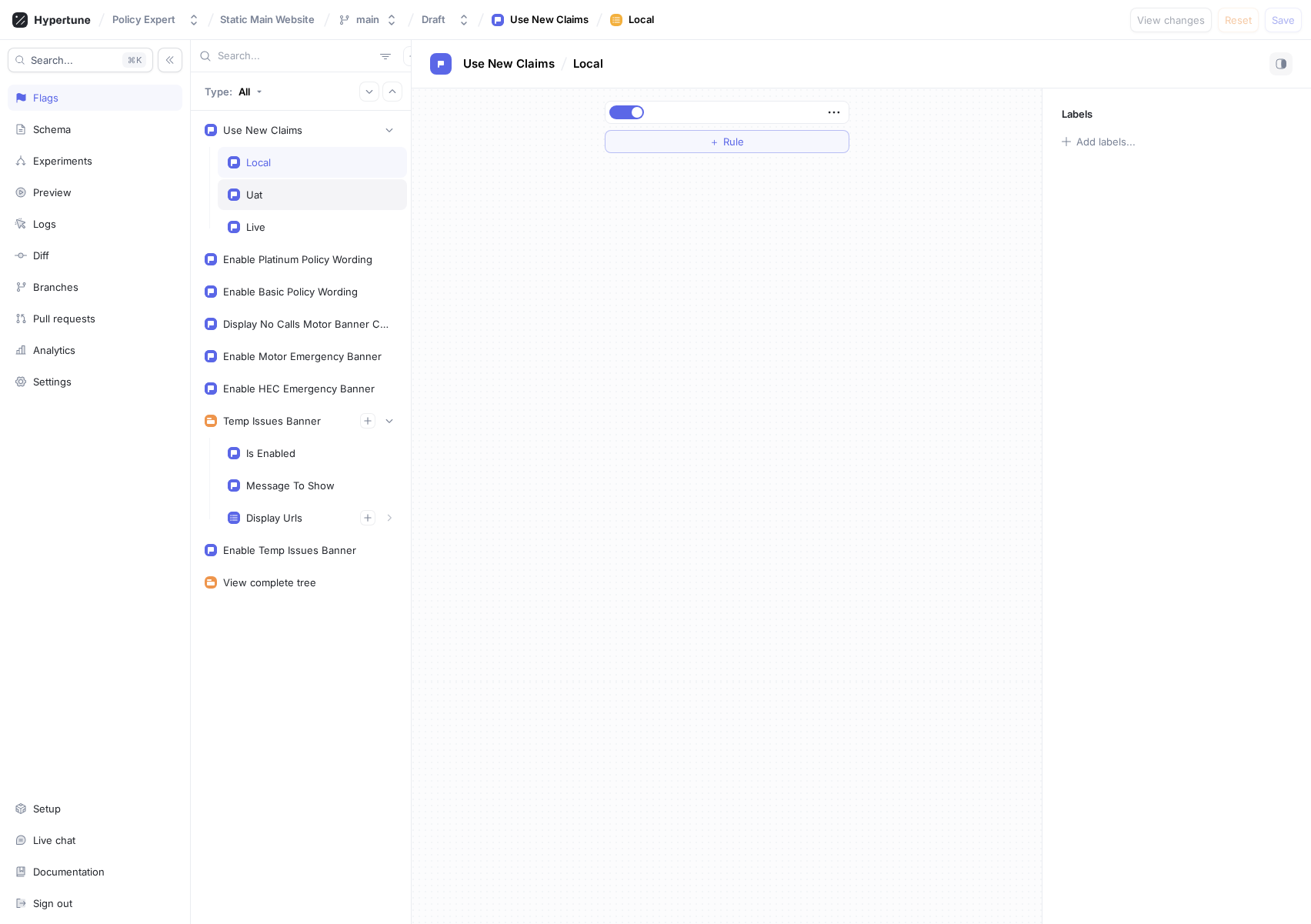
click at [258, 185] on div "Uat" at bounding box center [312, 194] width 189 height 31
click at [263, 223] on div "Live" at bounding box center [255, 227] width 20 height 13
click at [269, 197] on div "Uat" at bounding box center [313, 194] width 169 height 13
click at [266, 165] on div "Local" at bounding box center [258, 162] width 24 height 13
click at [266, 141] on div "Use New Claims" at bounding box center [300, 129] width 212 height 31
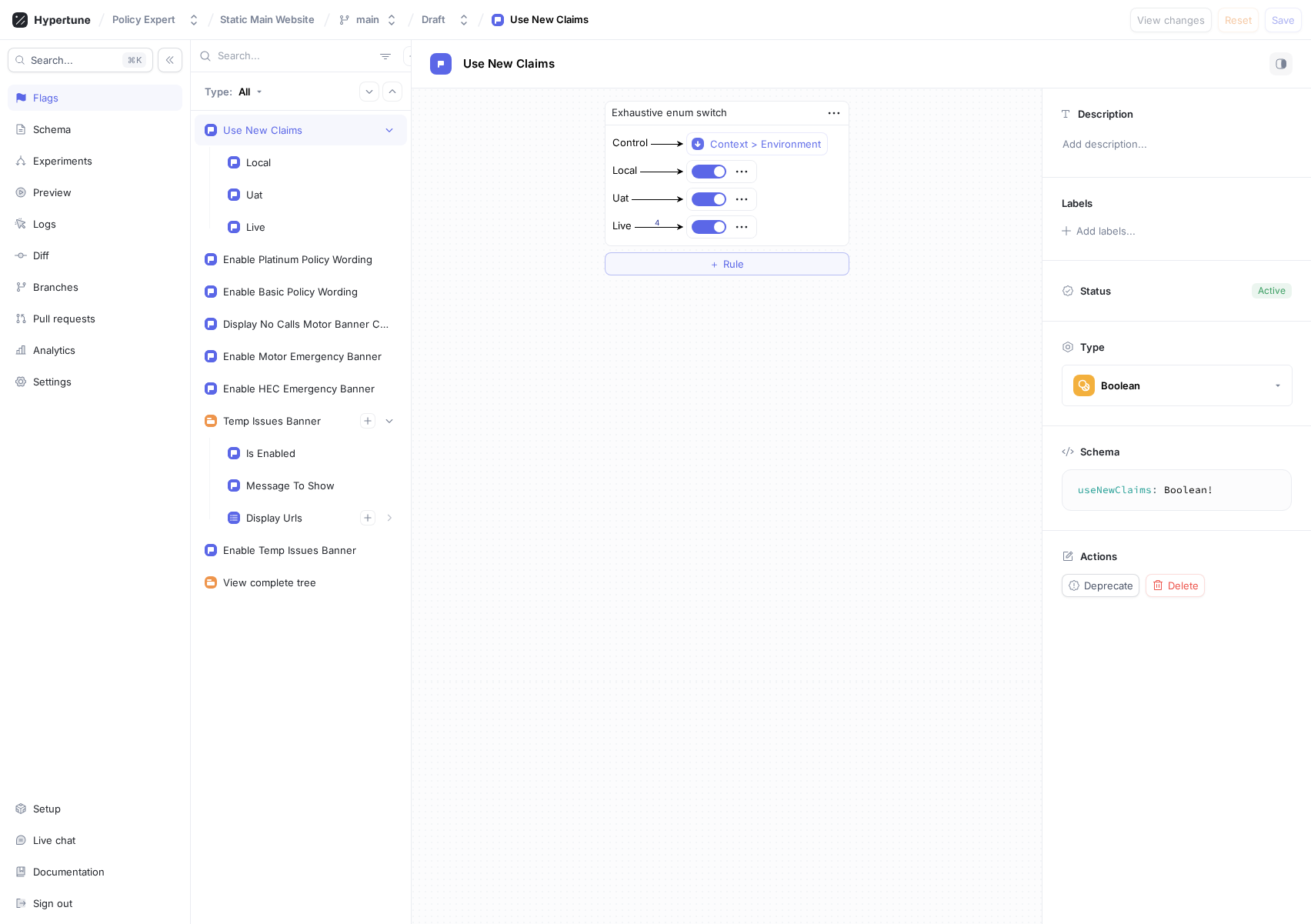
click at [259, 129] on div "Use New Claims" at bounding box center [263, 130] width 79 height 13
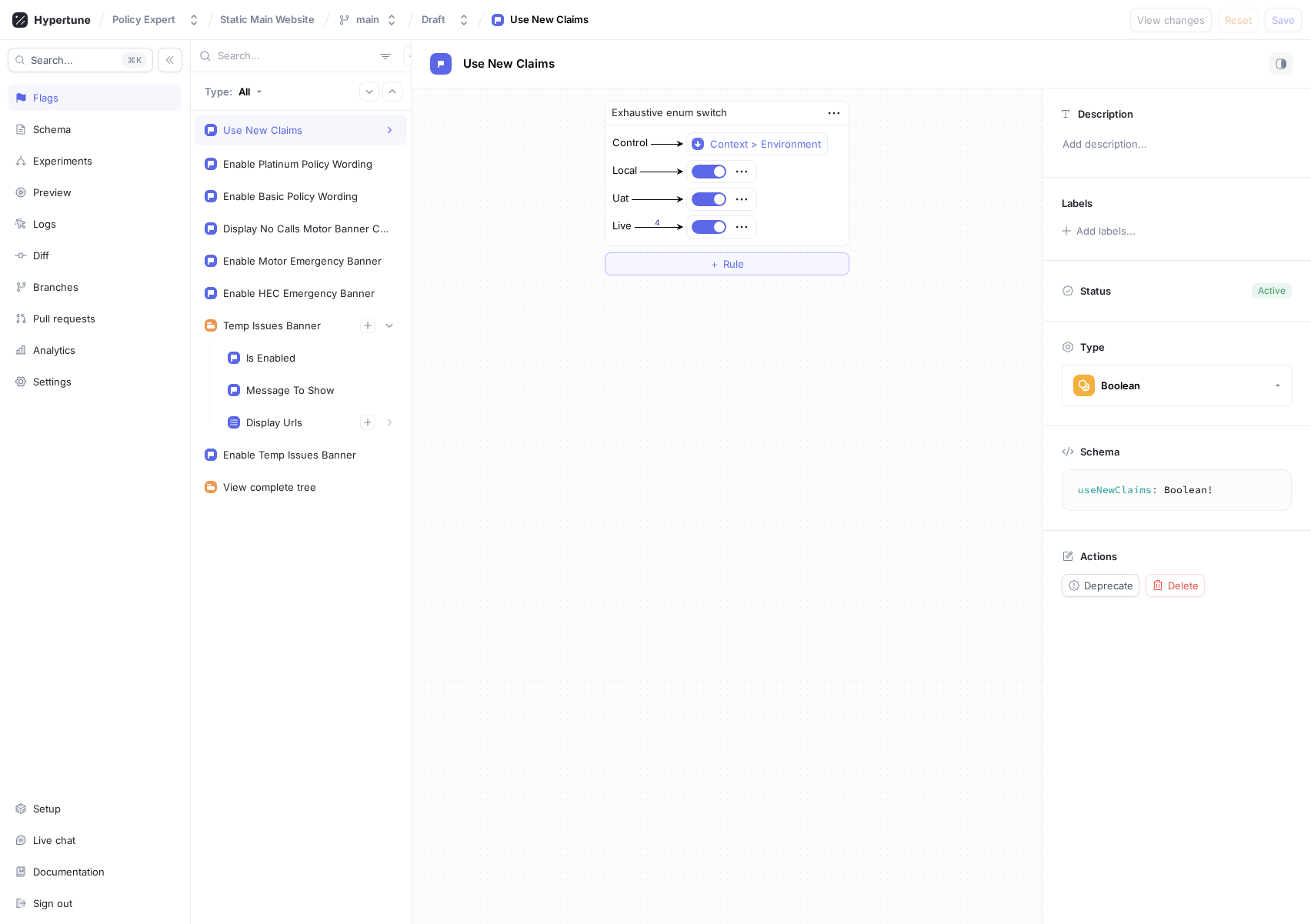
click at [467, 473] on div "Exhaustive enum switch Control Context > Environment Local Uat Live 4 ＋ Rule" at bounding box center [726, 506] width 630 height 835
